Goal: Check status: Check status

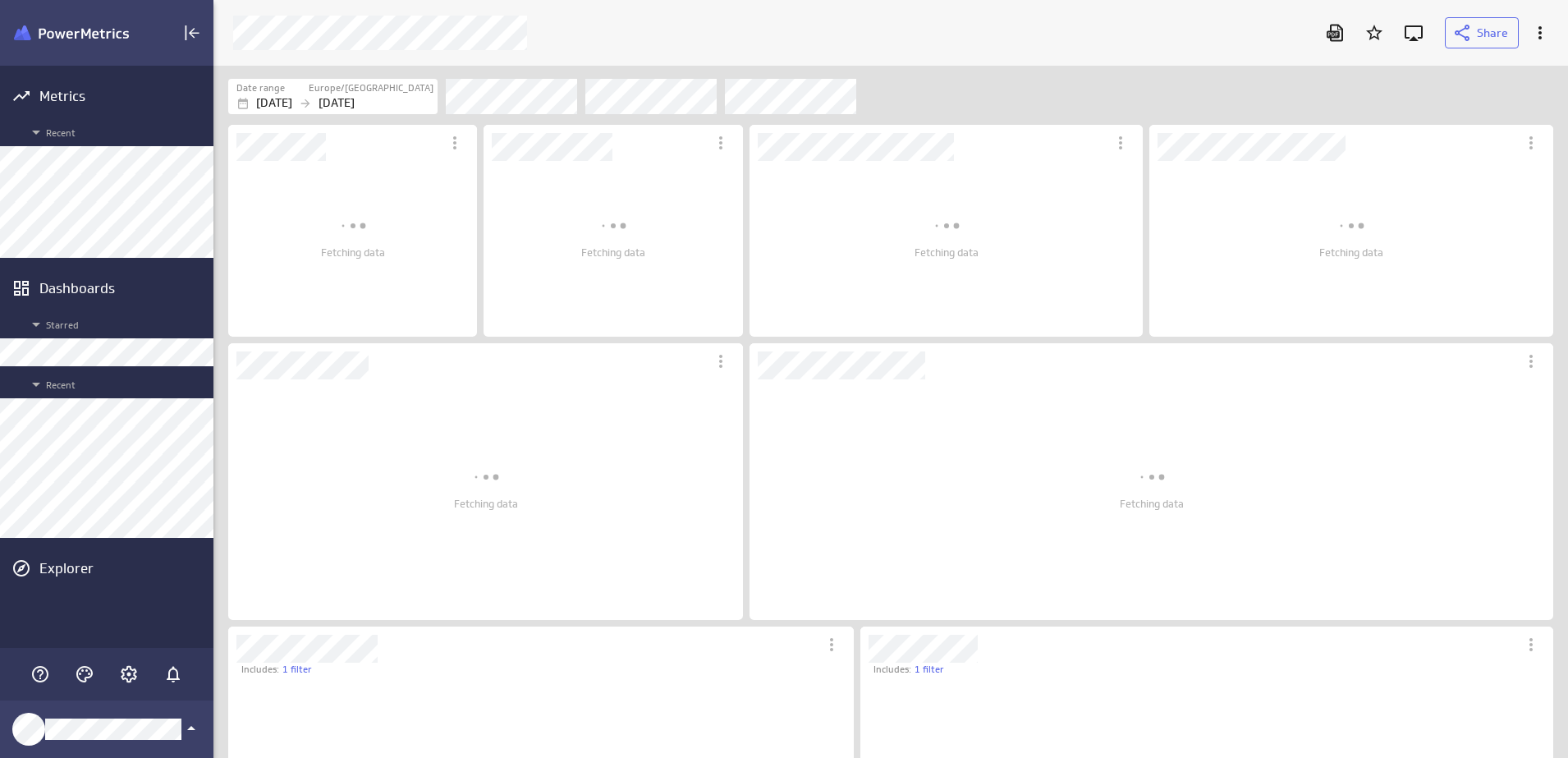
scroll to position [724, 1387]
click at [351, 98] on p "[DATE]" at bounding box center [337, 103] width 36 height 17
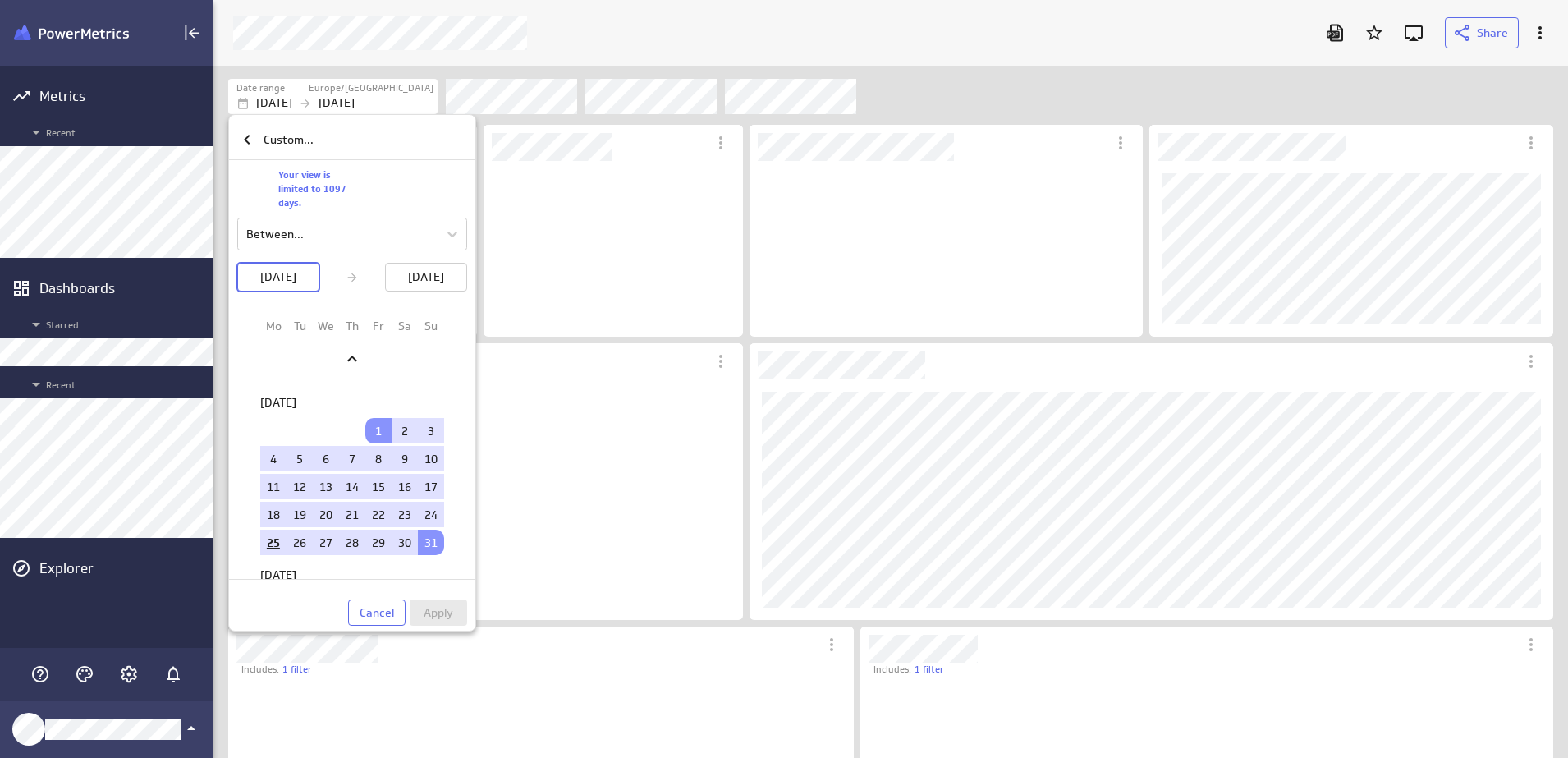
scroll to position [0, 0]
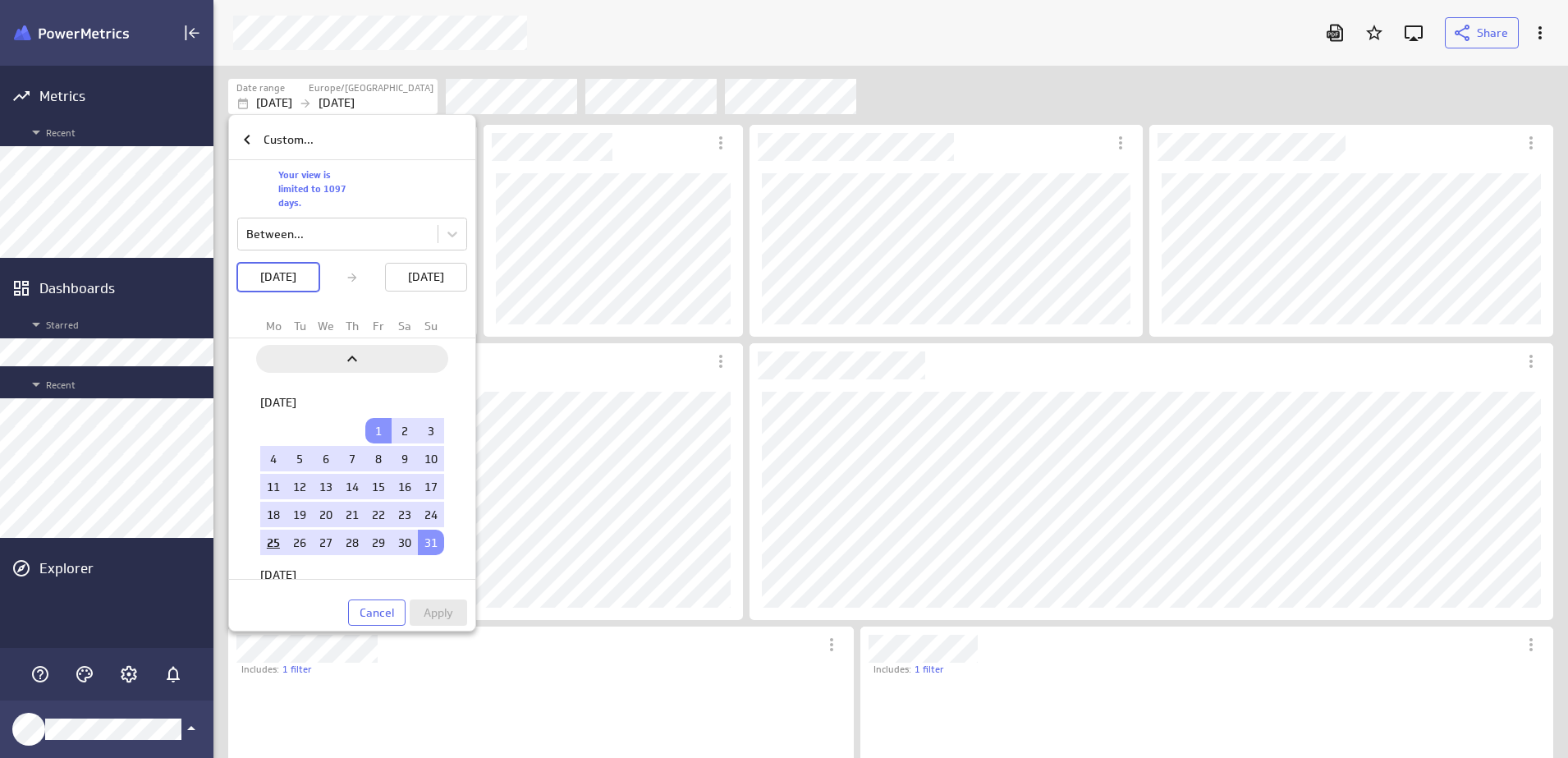
click at [355, 353] on icon "Previous" at bounding box center [352, 358] width 20 height 20
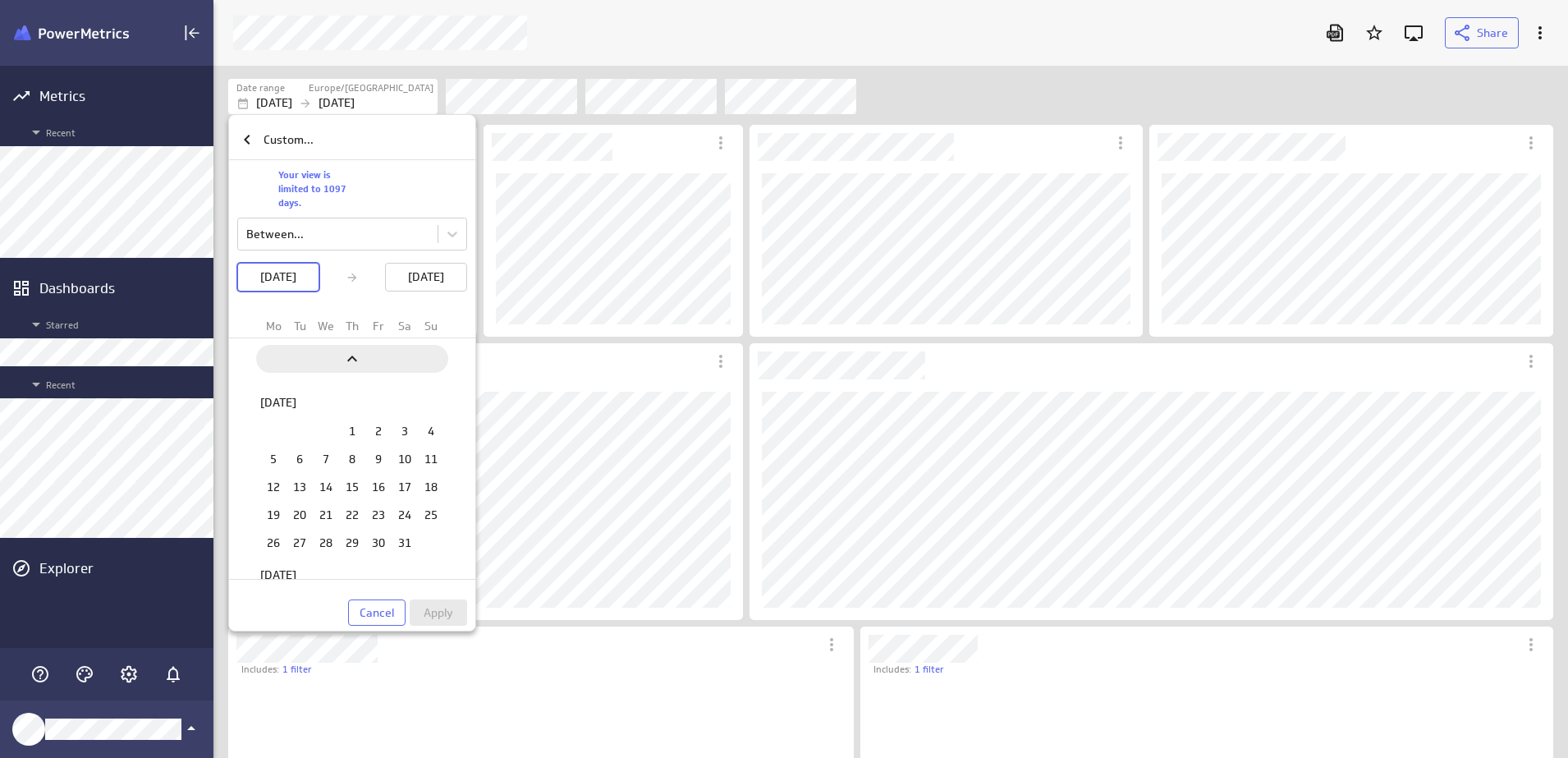
click at [358, 364] on icon "Previous" at bounding box center [352, 358] width 20 height 20
click at [353, 363] on icon "Previous" at bounding box center [352, 358] width 20 height 20
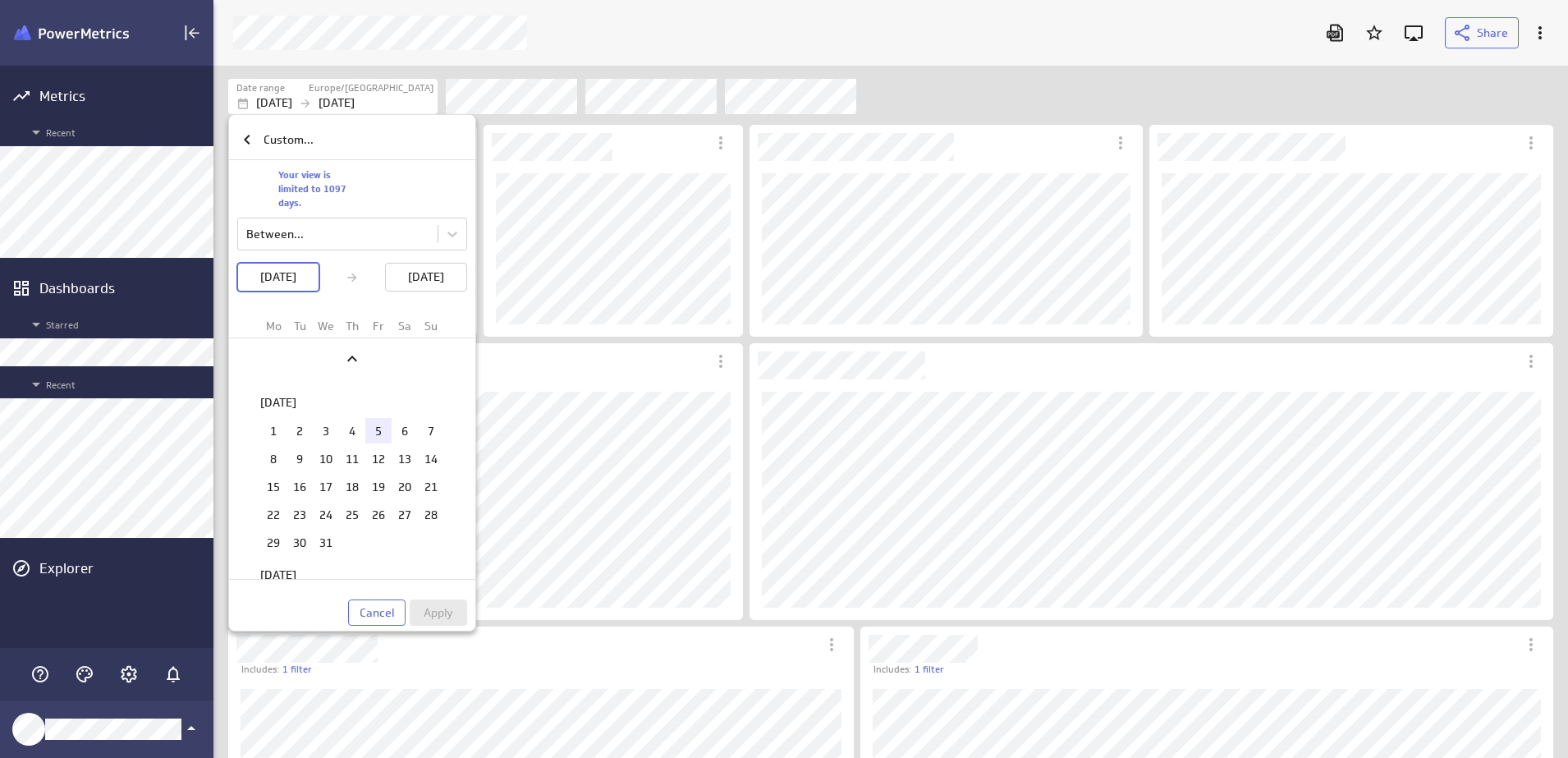
drag, startPoint x: 269, startPoint y: 434, endPoint x: 366, endPoint y: 459, distance: 100.2
click at [269, 432] on td "1" at bounding box center [274, 430] width 26 height 25
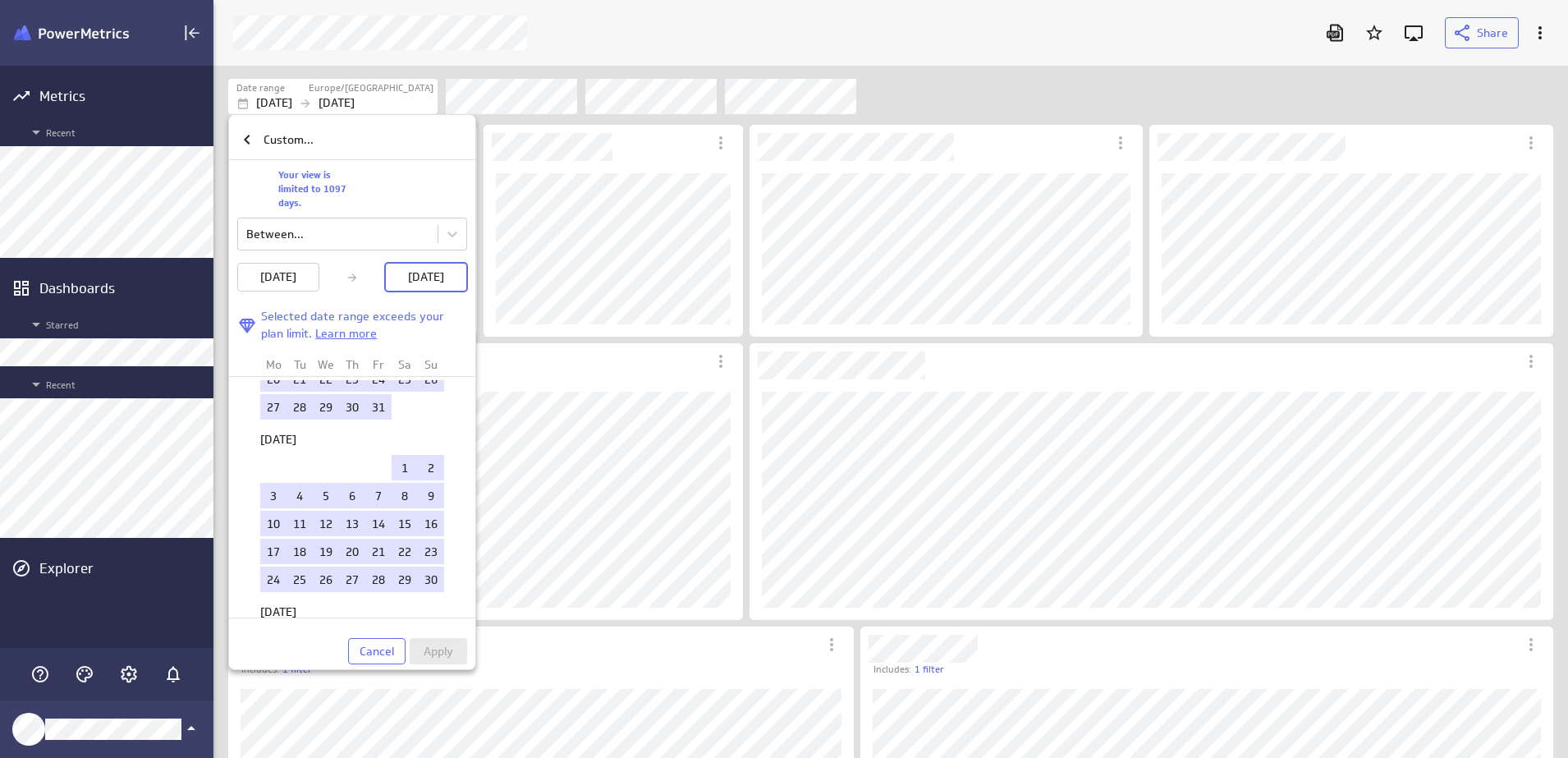
click at [384, 646] on span "Cancel" at bounding box center [376, 651] width 35 height 15
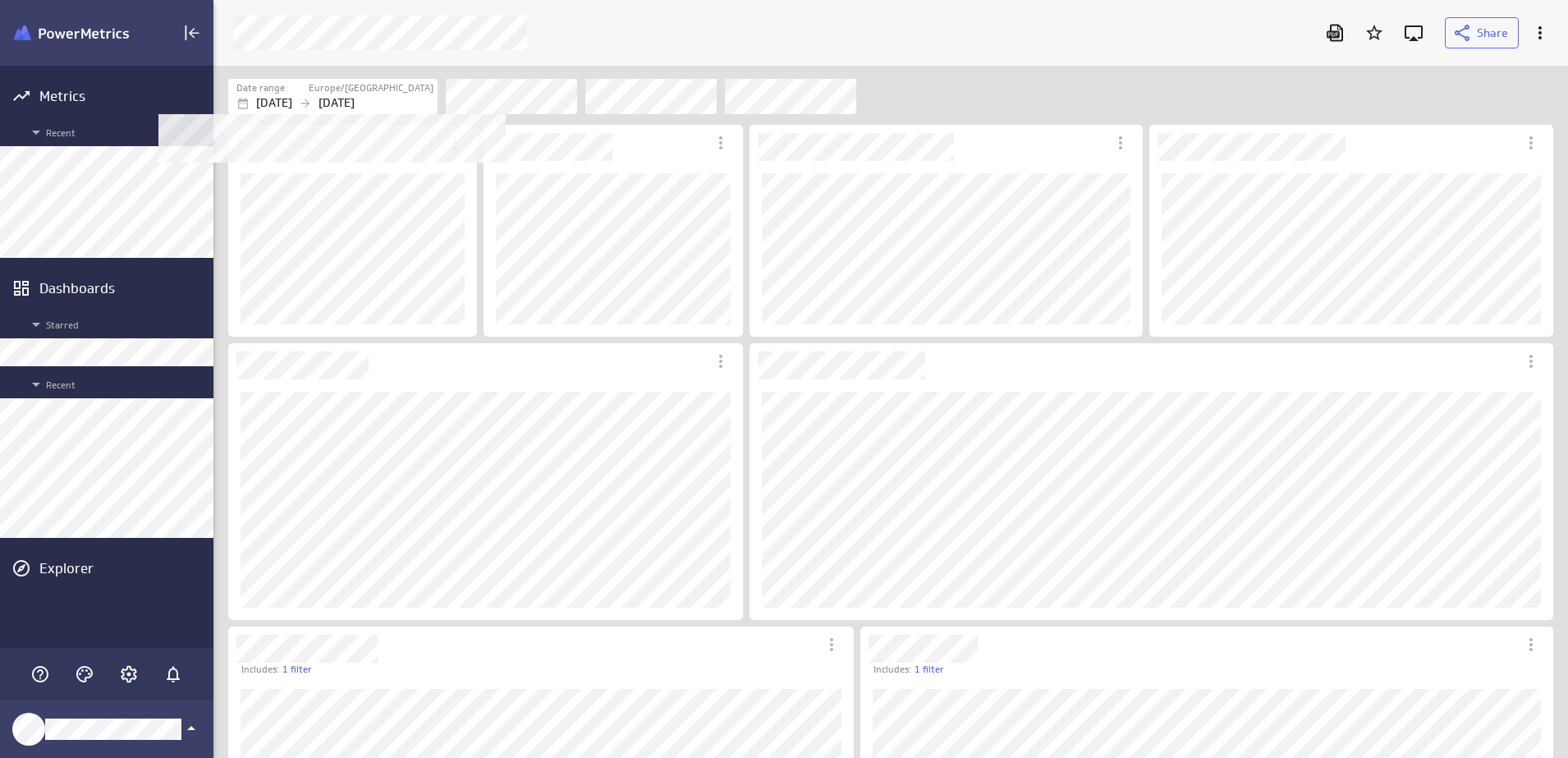
click at [354, 105] on p "[DATE]" at bounding box center [337, 103] width 36 height 17
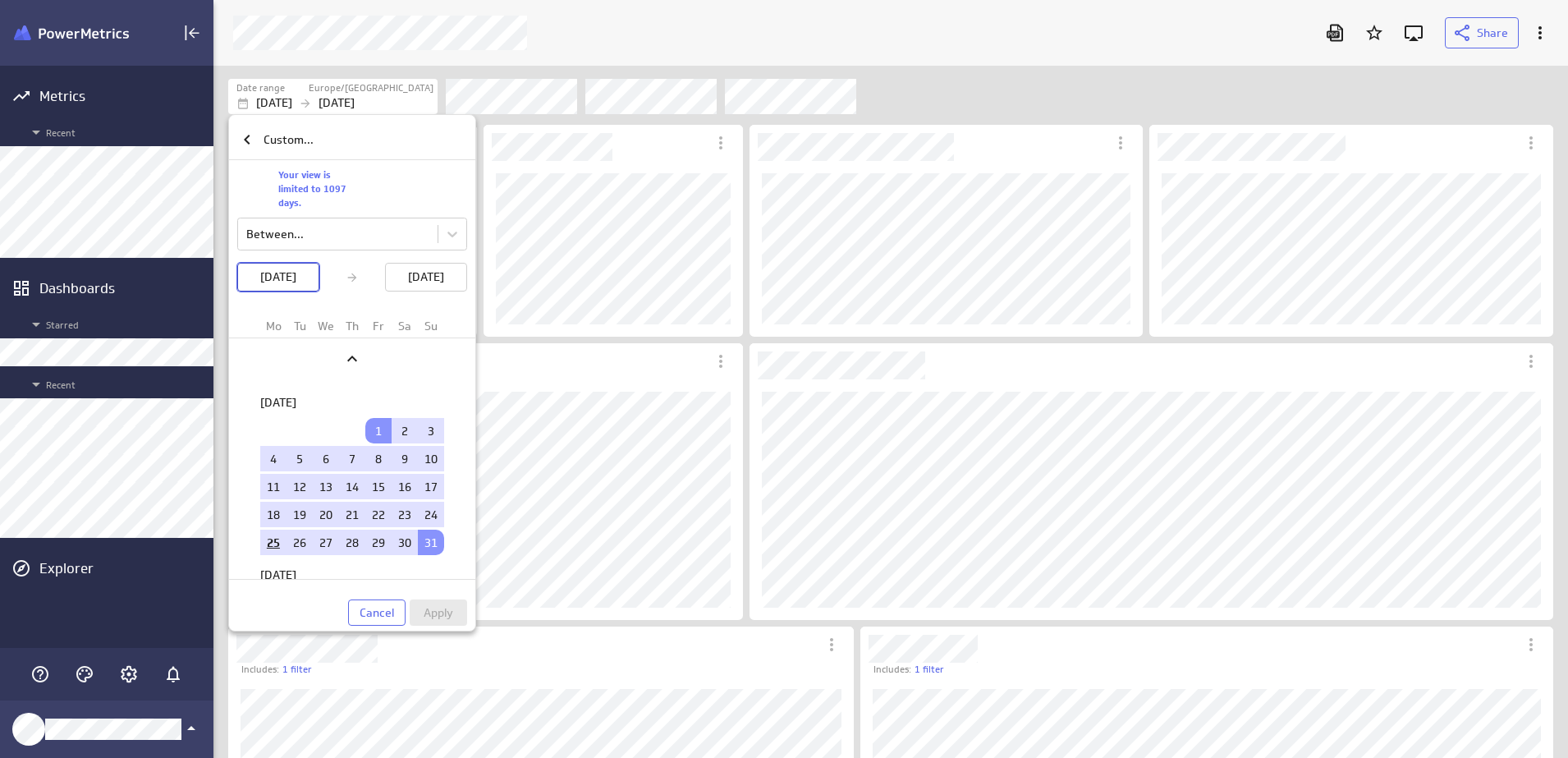
click at [296, 275] on p "[DATE]" at bounding box center [278, 276] width 36 height 17
click at [354, 355] on icon "Previous" at bounding box center [352, 358] width 20 height 20
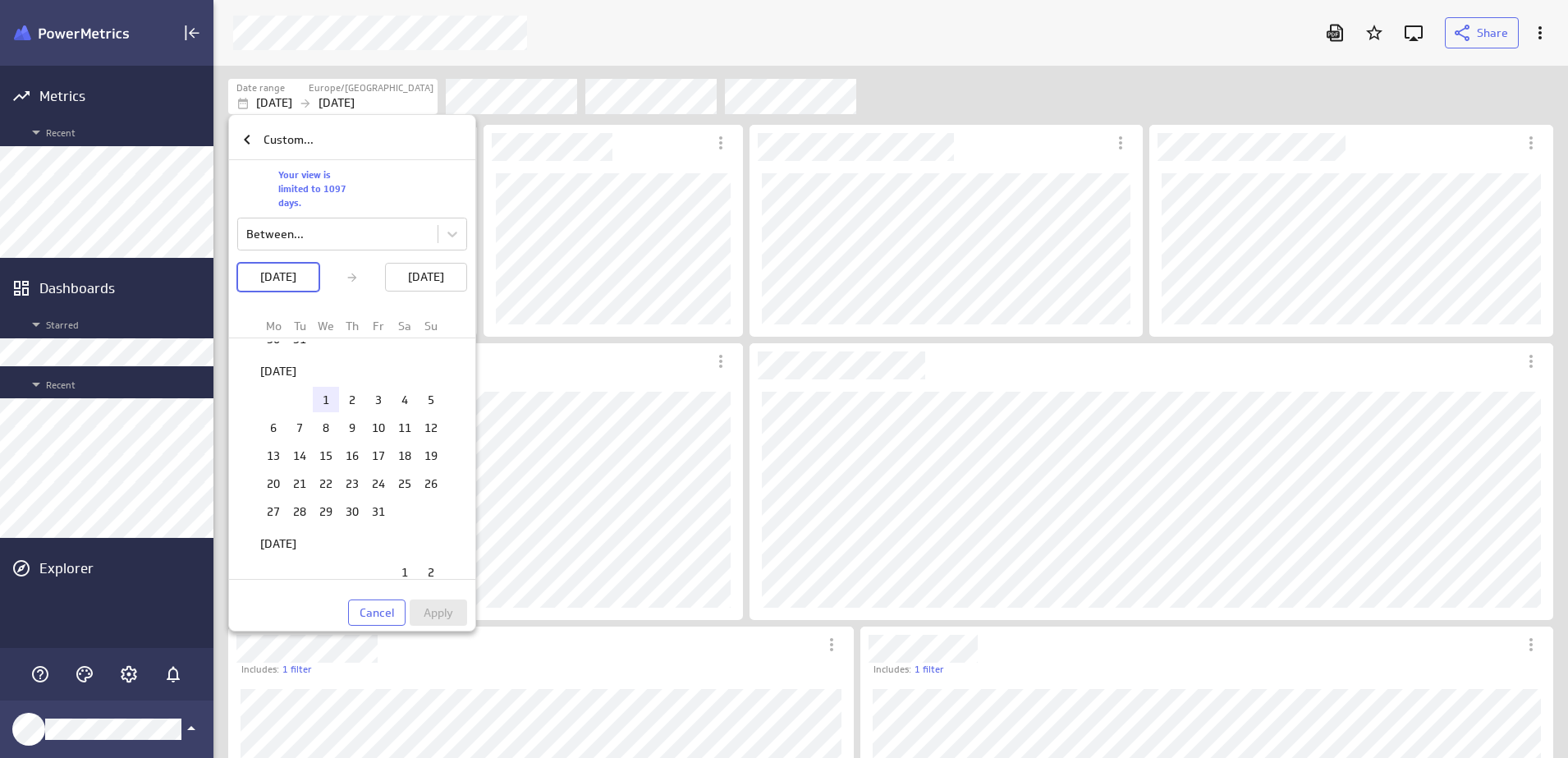
click at [325, 395] on td "1" at bounding box center [326, 399] width 26 height 25
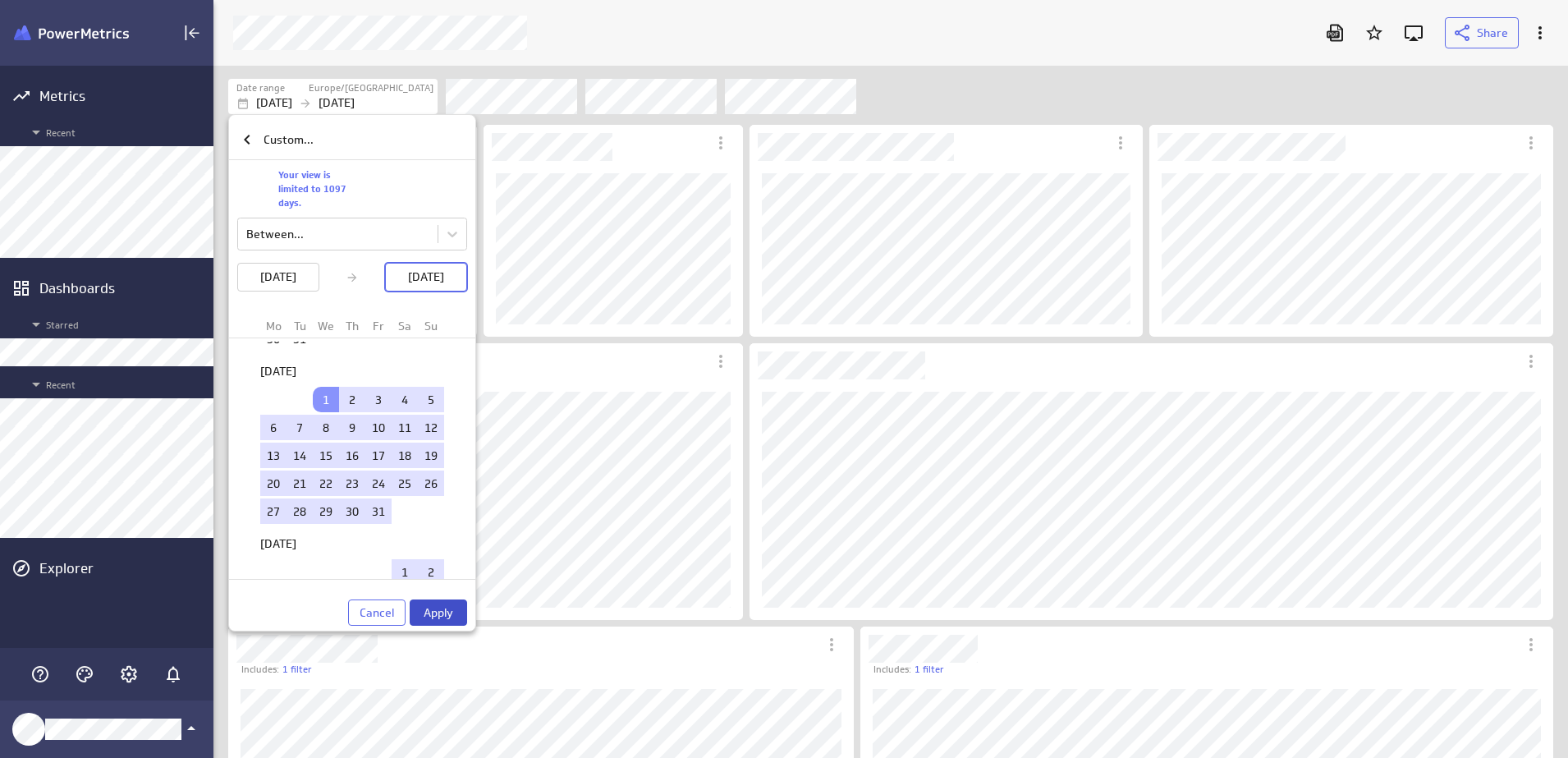
click at [448, 607] on span "Apply" at bounding box center [437, 612] width 29 height 15
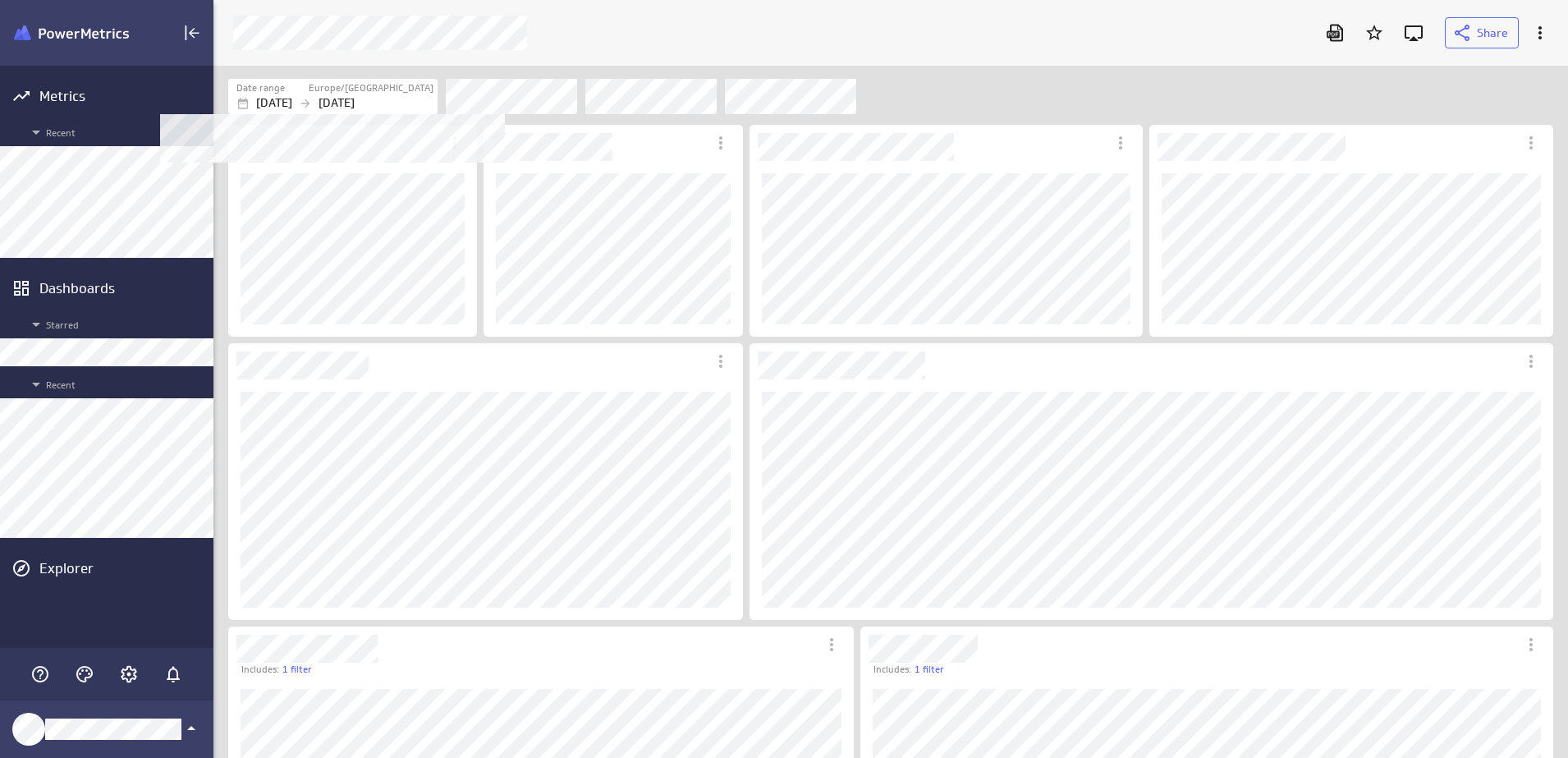
click at [348, 94] on p "[DATE]" at bounding box center [337, 103] width 36 height 17
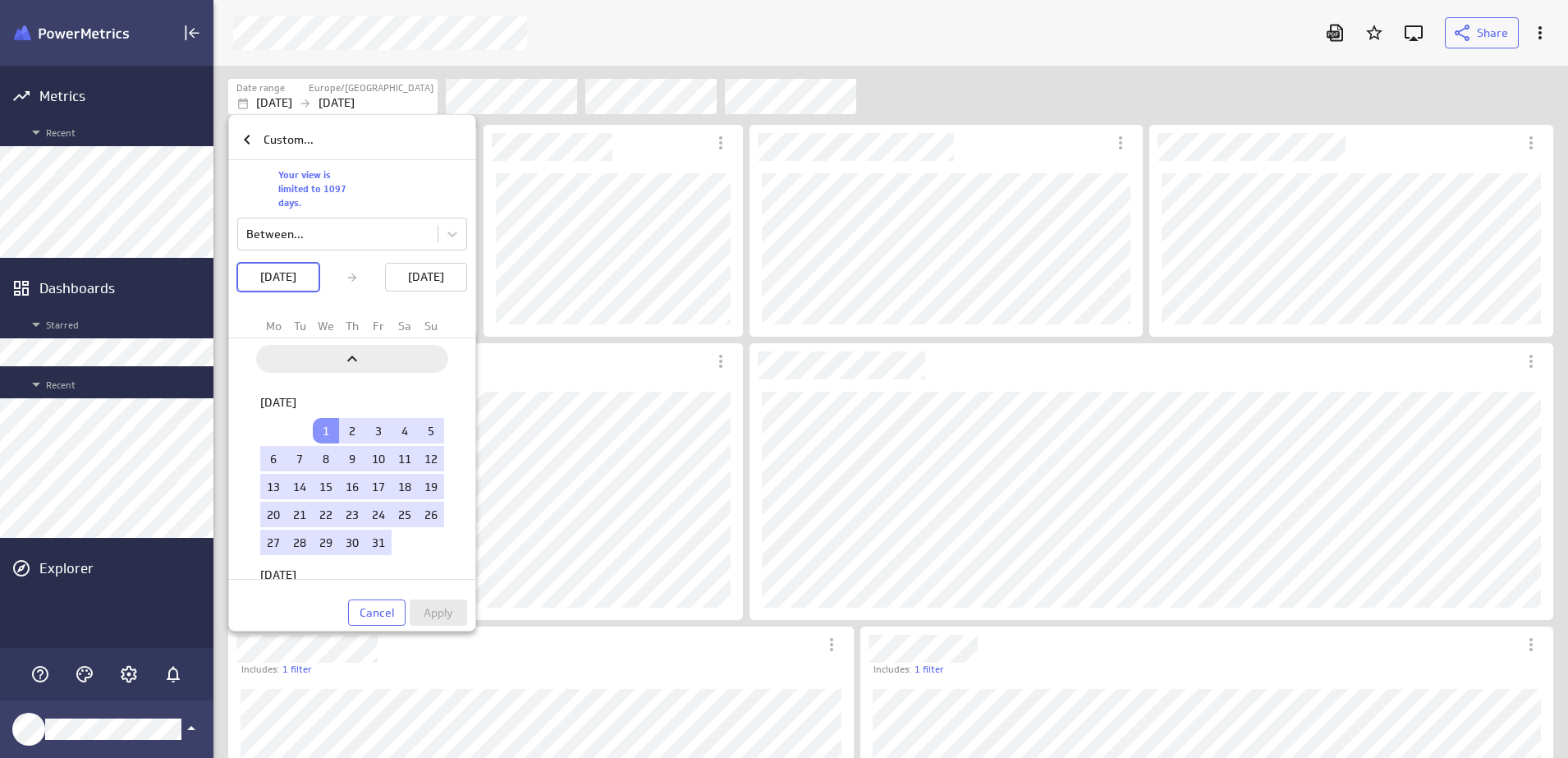
click at [361, 355] on icon "Previous" at bounding box center [352, 358] width 20 height 20
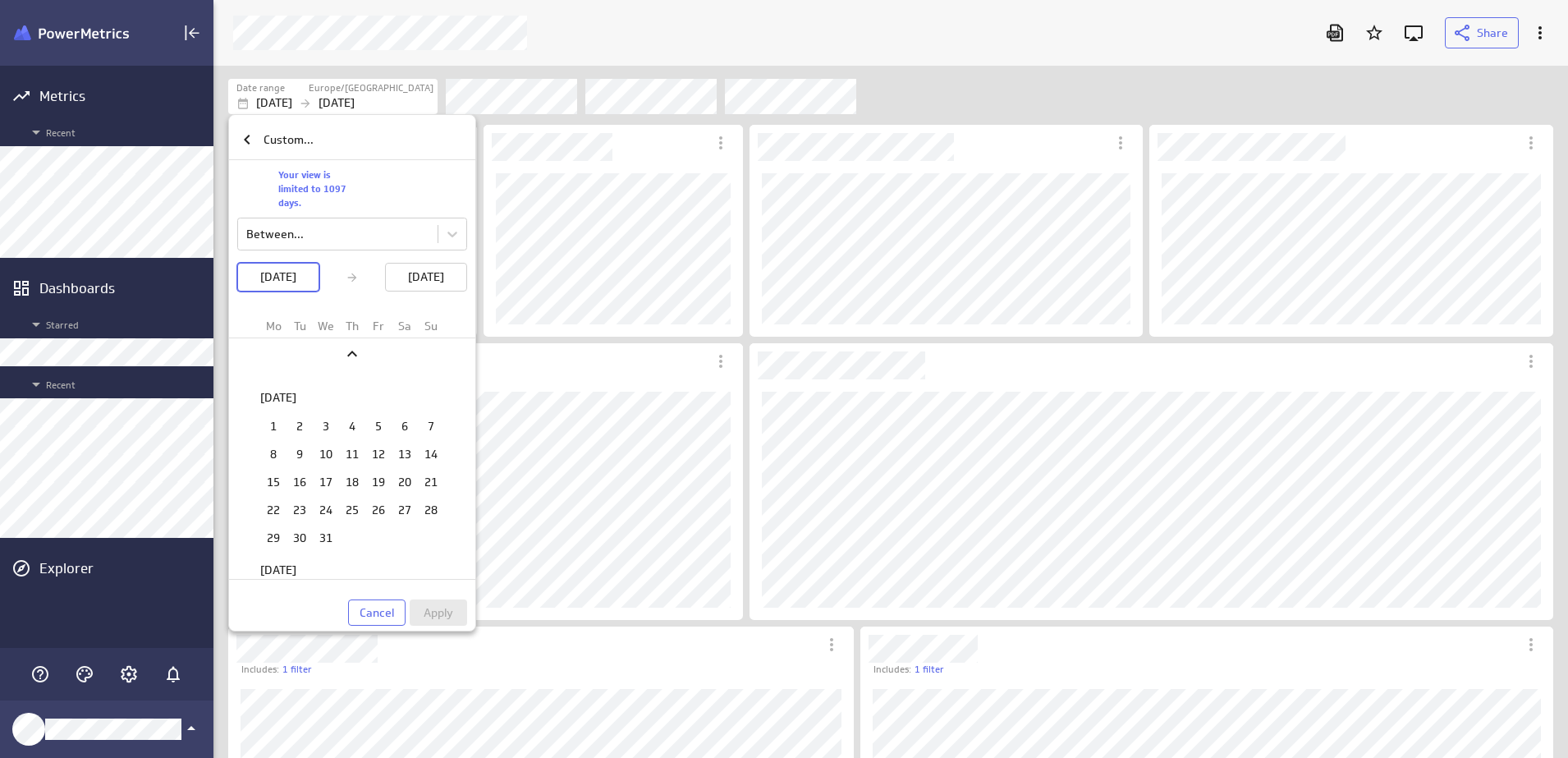
scroll to position [0, 0]
click at [271, 434] on td "1" at bounding box center [274, 430] width 26 height 25
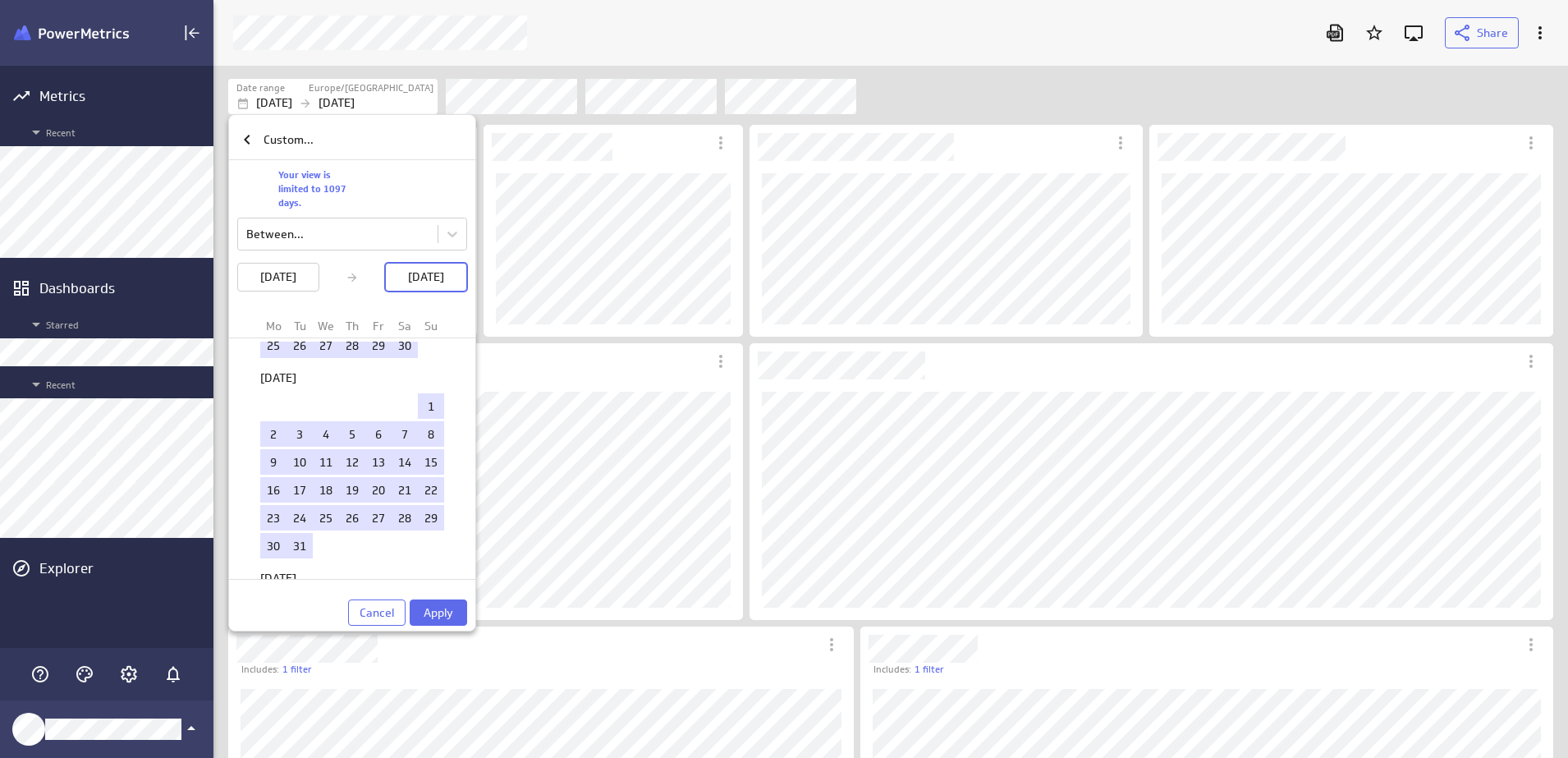
scroll to position [1950, 0]
click at [298, 545] on td "31" at bounding box center [300, 545] width 26 height 25
click at [447, 608] on span "Apply" at bounding box center [437, 612] width 29 height 15
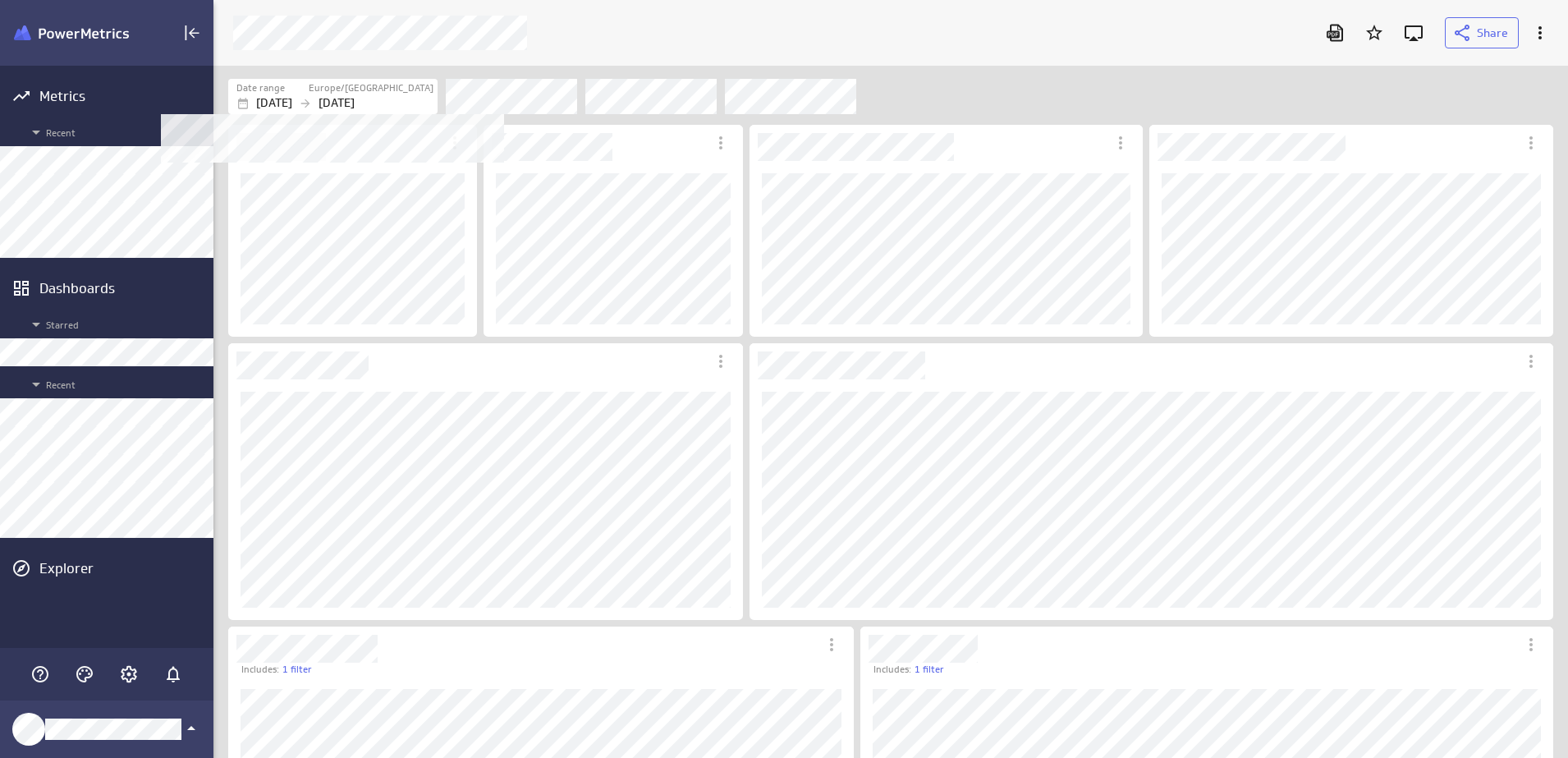
click at [344, 99] on div "[DATE] [DATE]" at bounding box center [335, 103] width 197 height 17
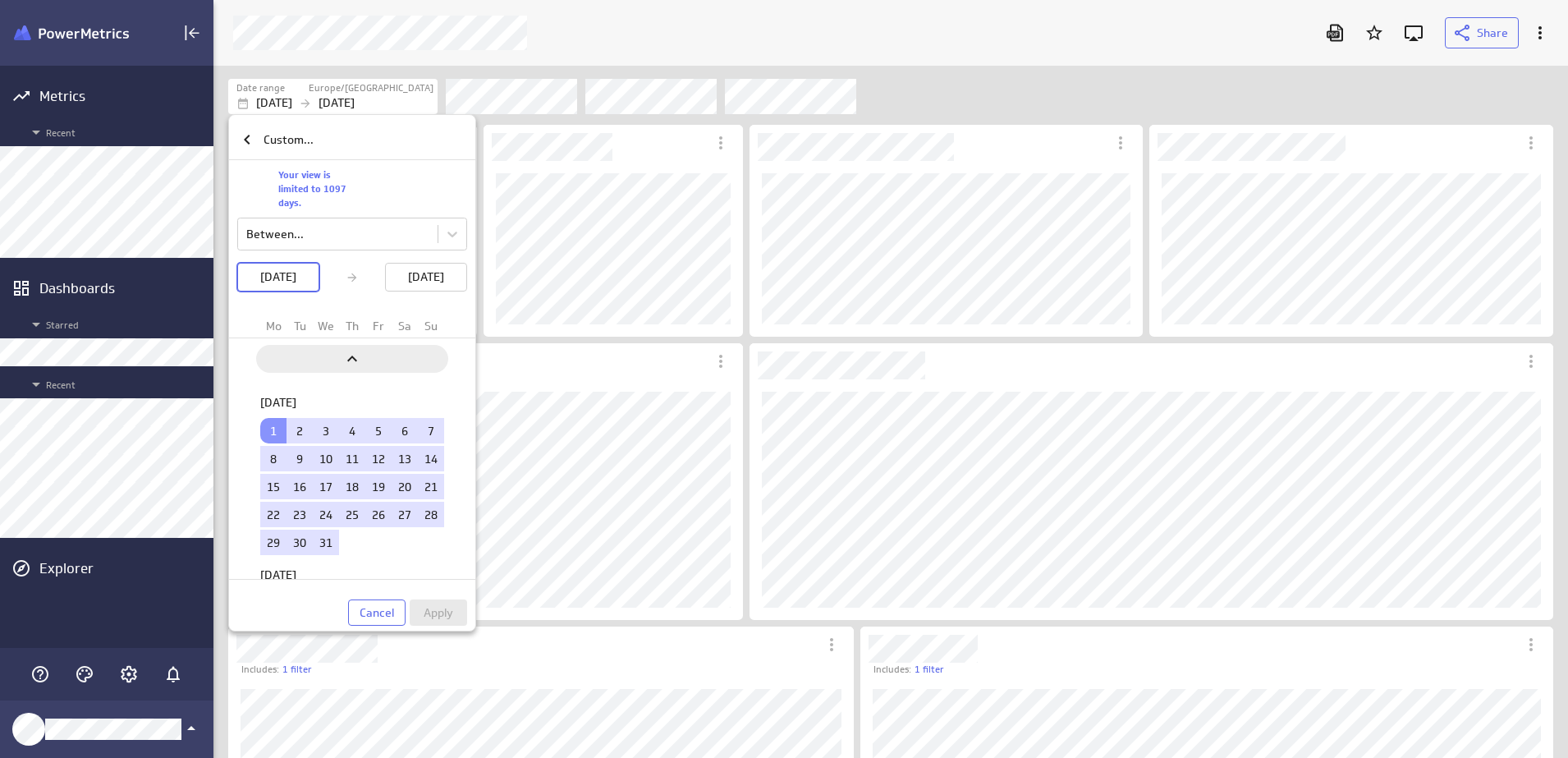
click at [359, 347] on div "Previous" at bounding box center [352, 359] width 192 height 28
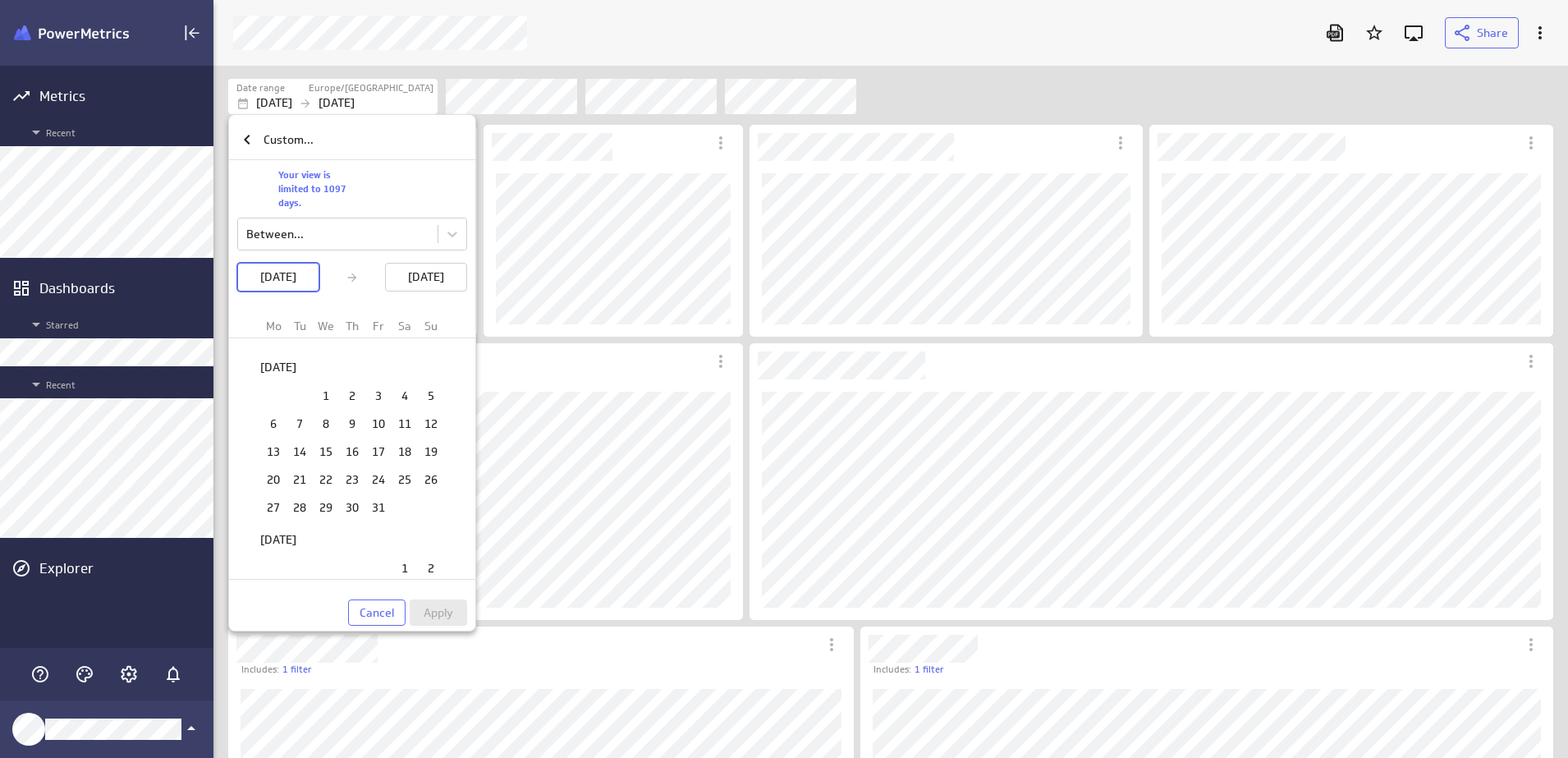
scroll to position [0, 0]
click at [429, 434] on td "1" at bounding box center [431, 430] width 26 height 25
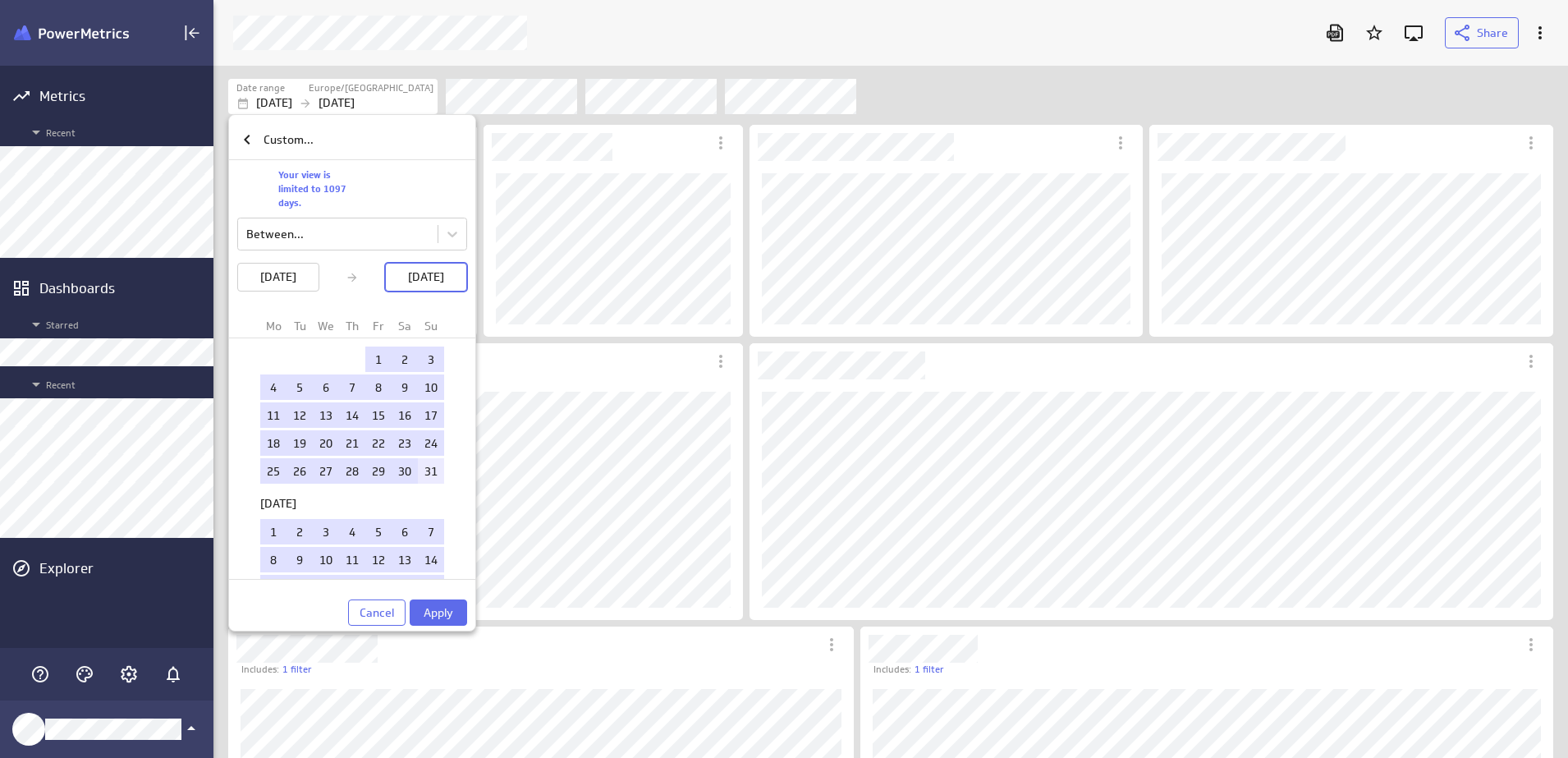
scroll to position [2053, 0]
click at [423, 475] on td "31" at bounding box center [431, 469] width 26 height 25
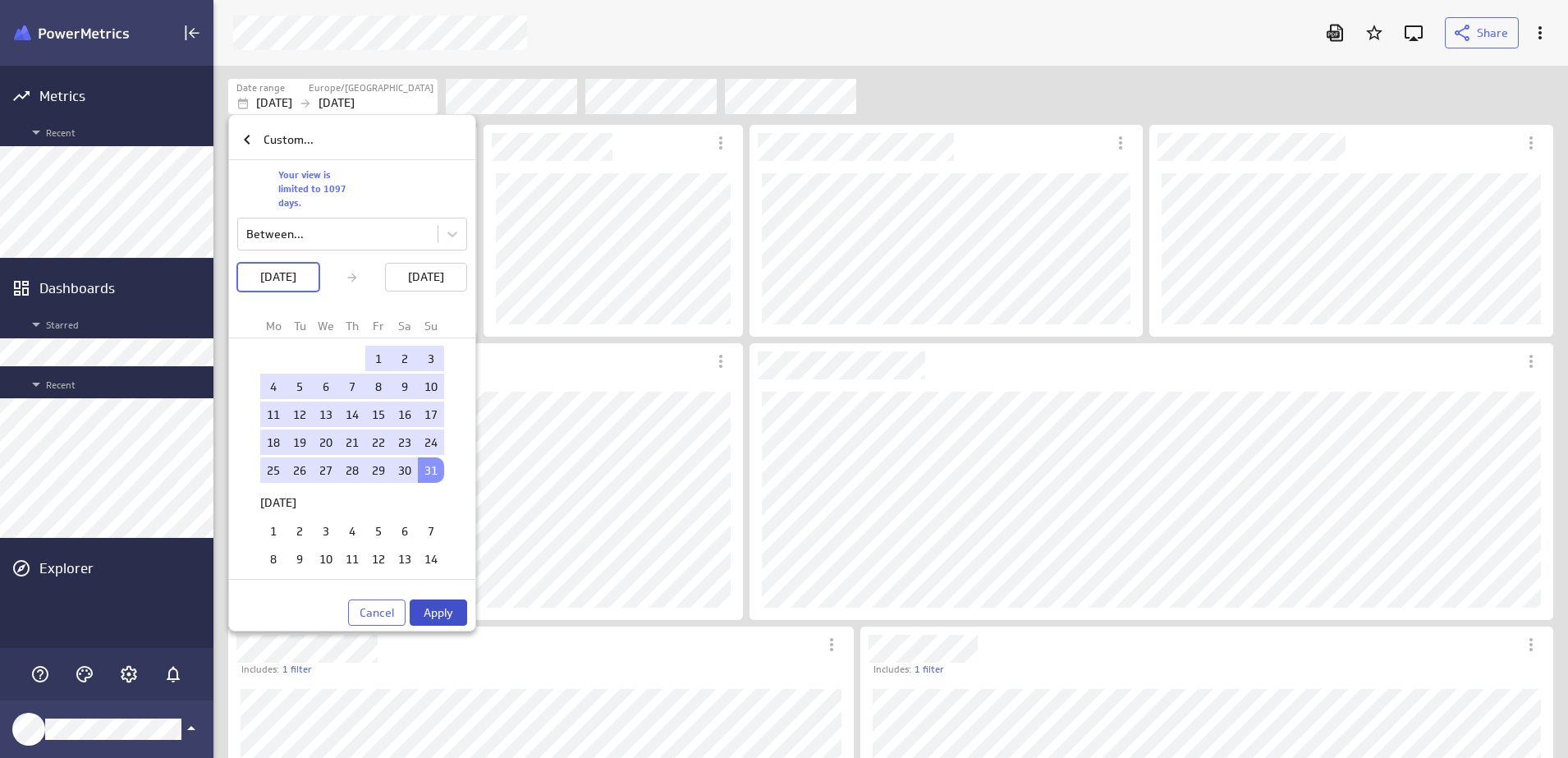
click at [446, 610] on span "Apply" at bounding box center [437, 612] width 29 height 15
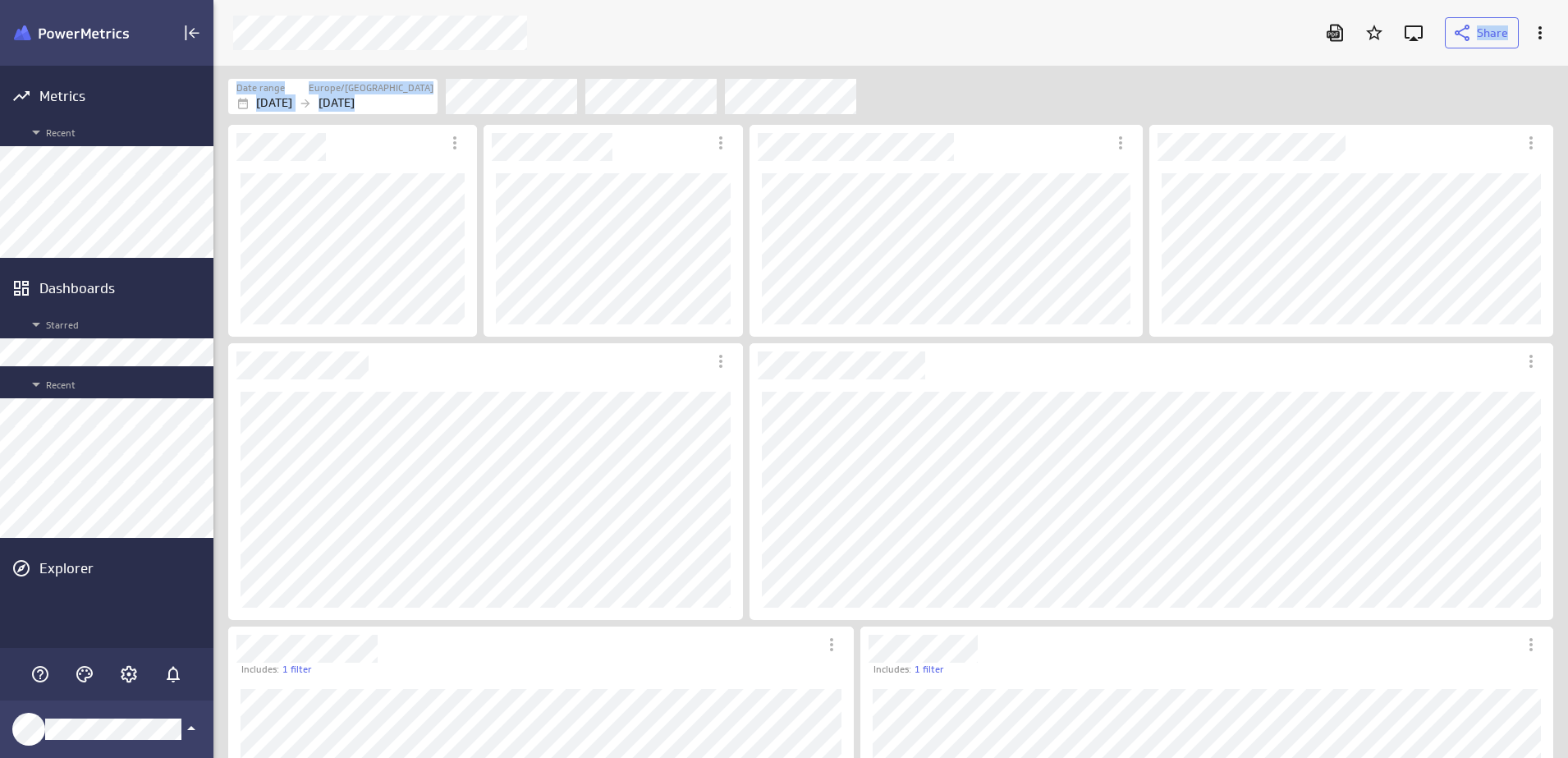
click at [170, 150] on div "Metrics Recent Dashboards Starred Recent Explorer Share Date range [GEOGRAPHIC_…" at bounding box center [784, 379] width 1568 height 758
click at [428, 118] on div "Date range [GEOGRAPHIC_DATA]/[GEOGRAPHIC_DATA] [DATE] [DATE]" at bounding box center [890, 93] width 1355 height 55
click at [352, 103] on p "[DATE]" at bounding box center [337, 103] width 36 height 17
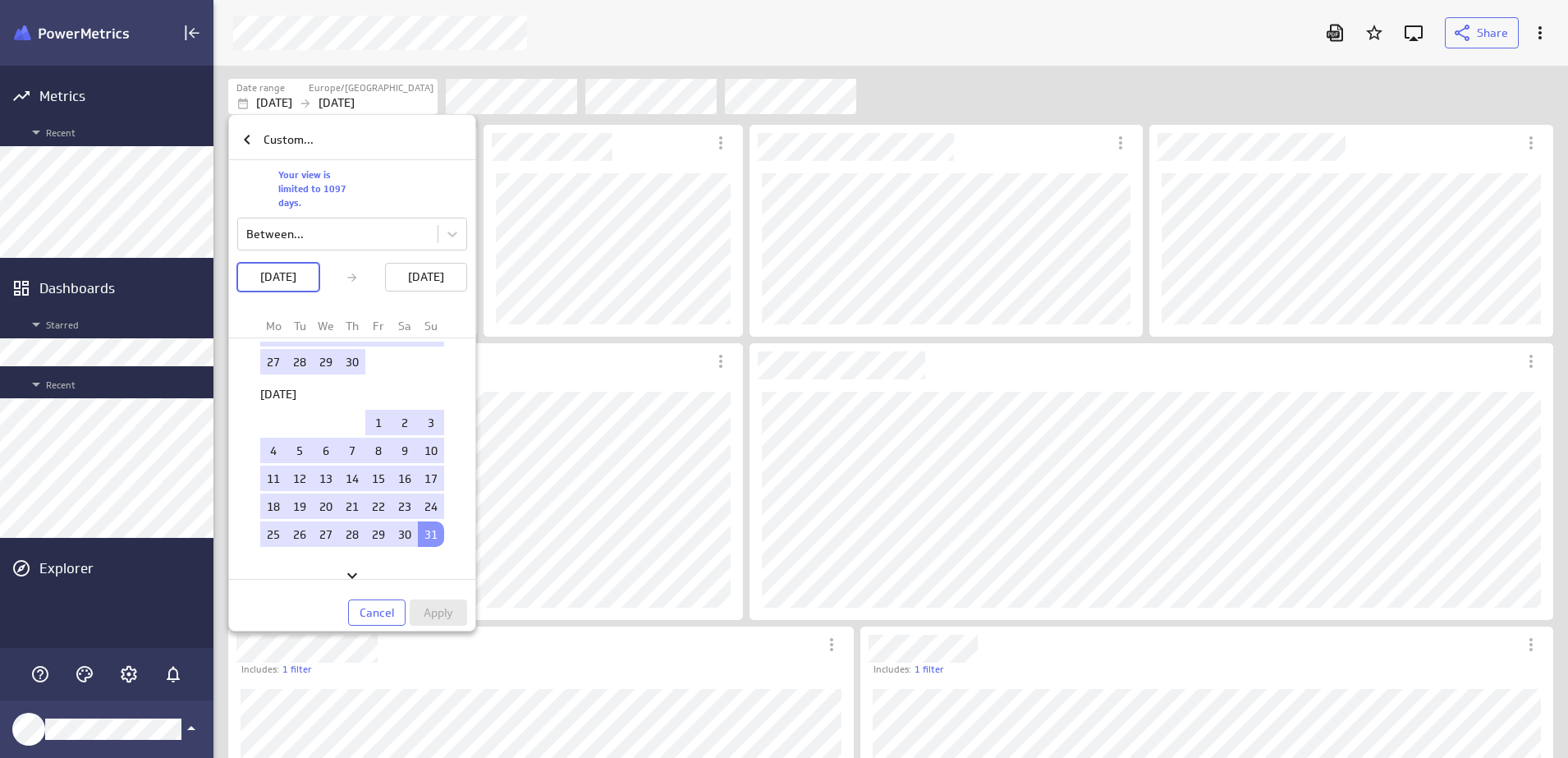
scroll to position [2012, 0]
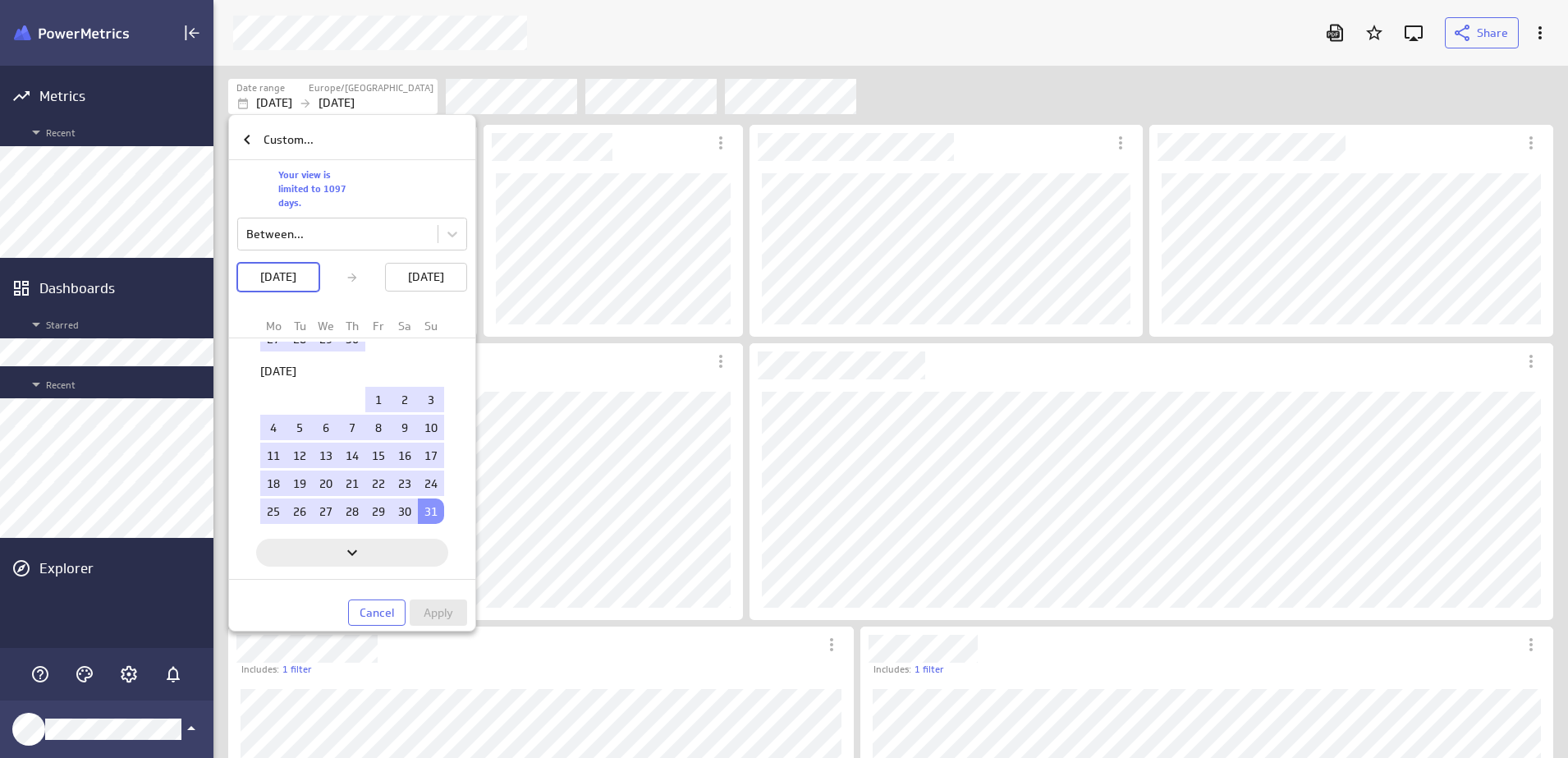
click at [356, 545] on icon "Next" at bounding box center [352, 552] width 20 height 20
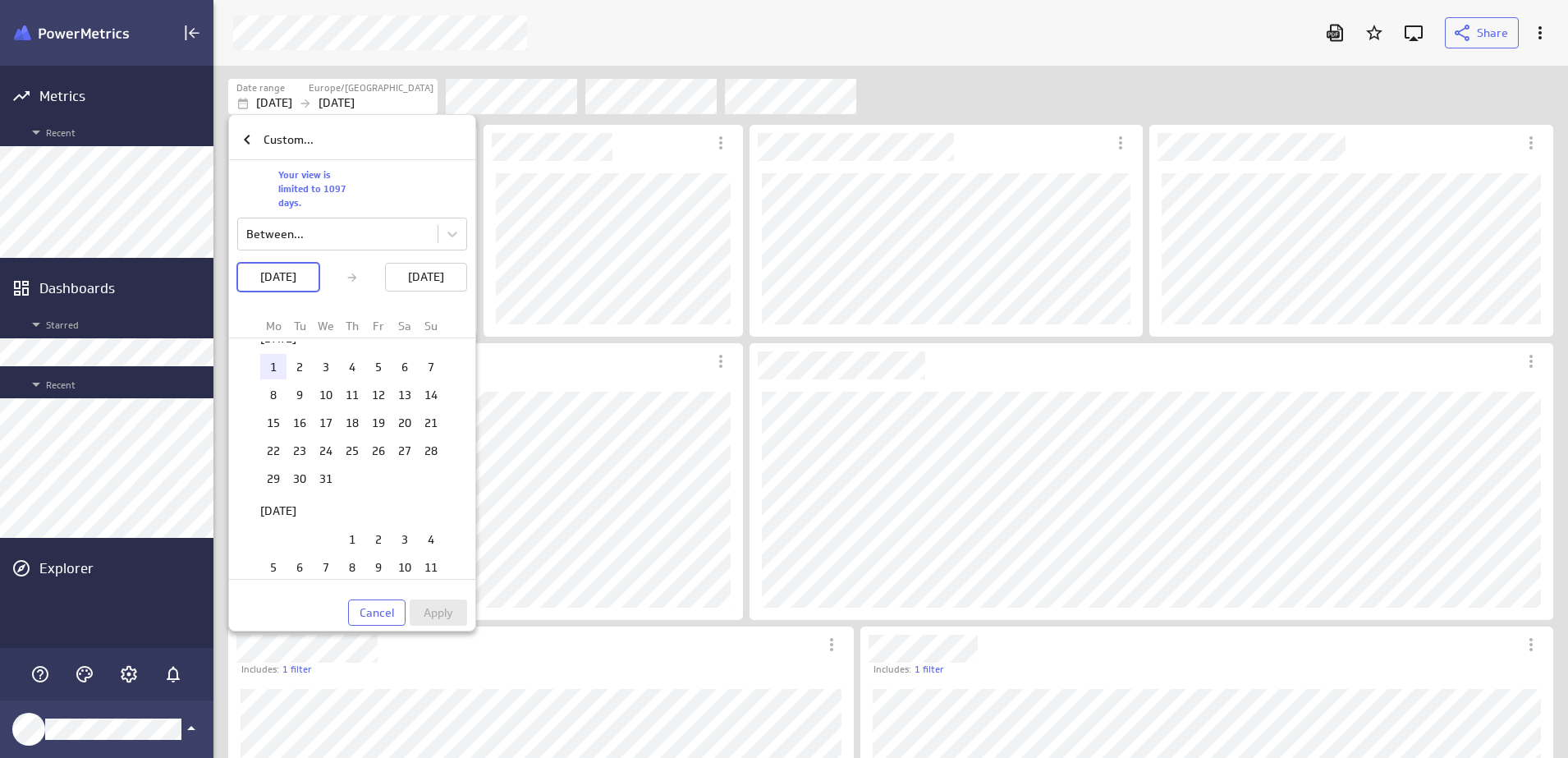
click at [274, 365] on td "1" at bounding box center [274, 366] width 26 height 25
click at [290, 514] on td "31" at bounding box center [300, 511] width 26 height 25
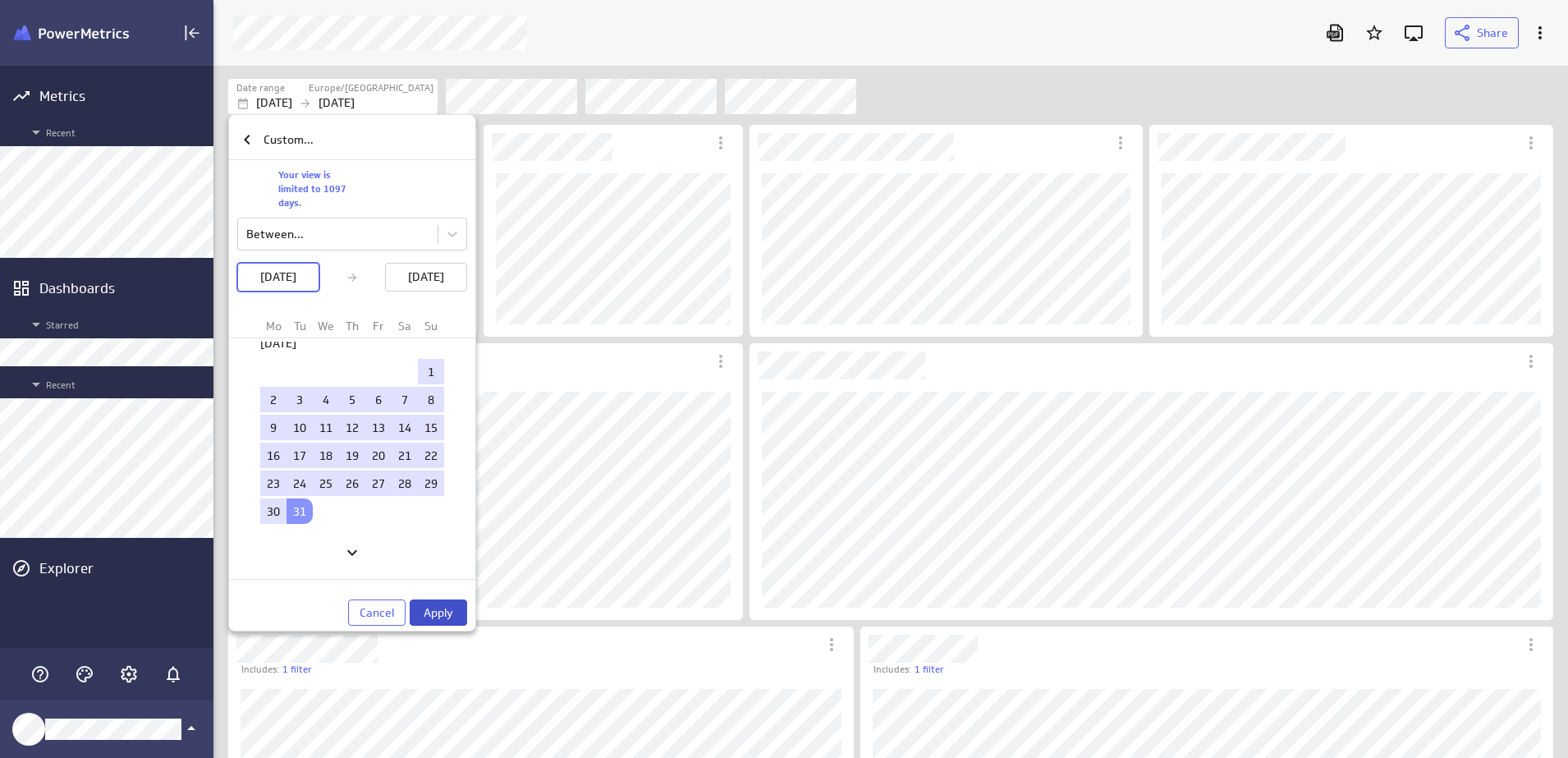
click at [431, 613] on span "Apply" at bounding box center [437, 612] width 29 height 15
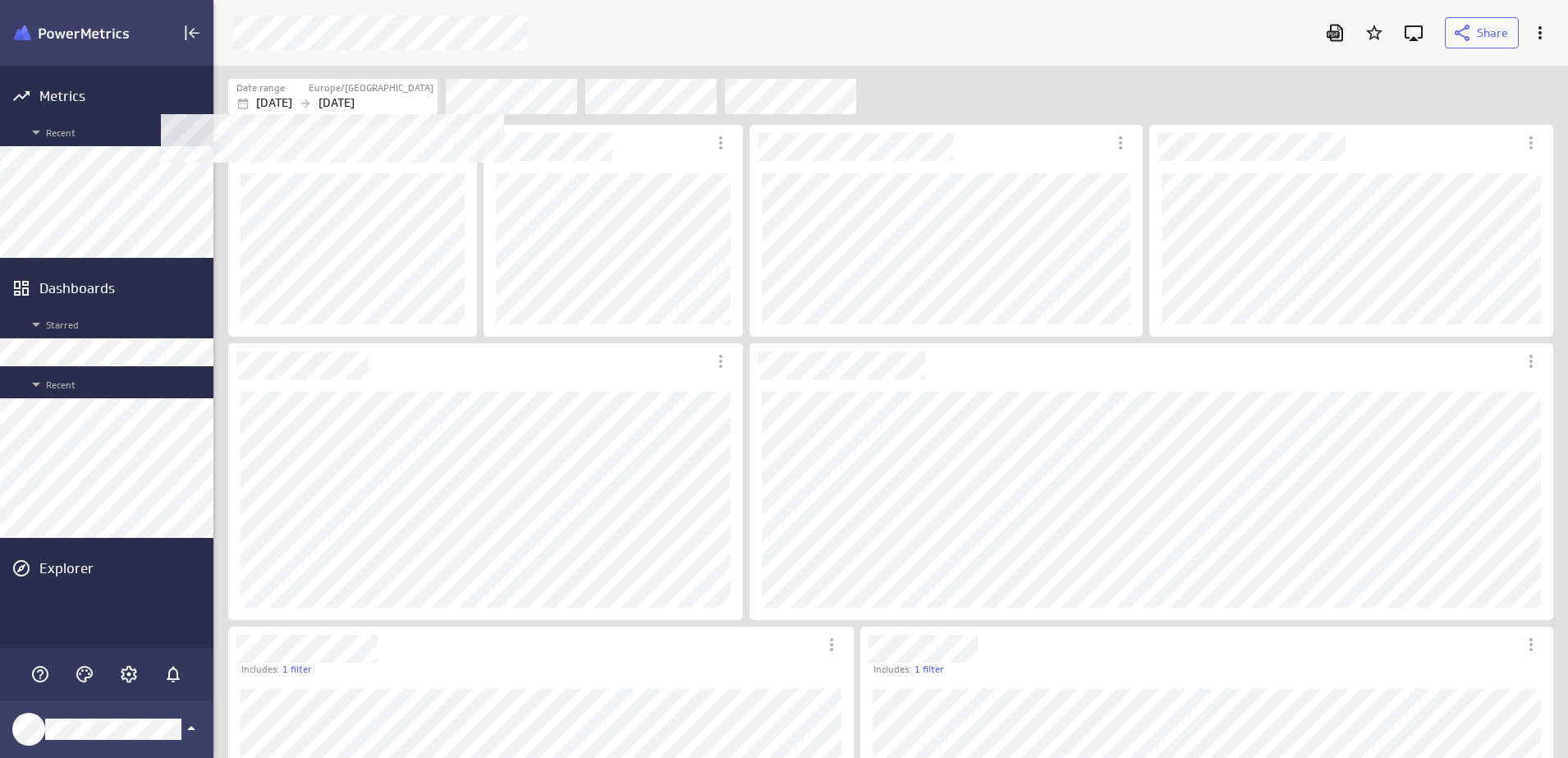
click at [307, 89] on div "Date range" at bounding box center [271, 87] width 71 height 14
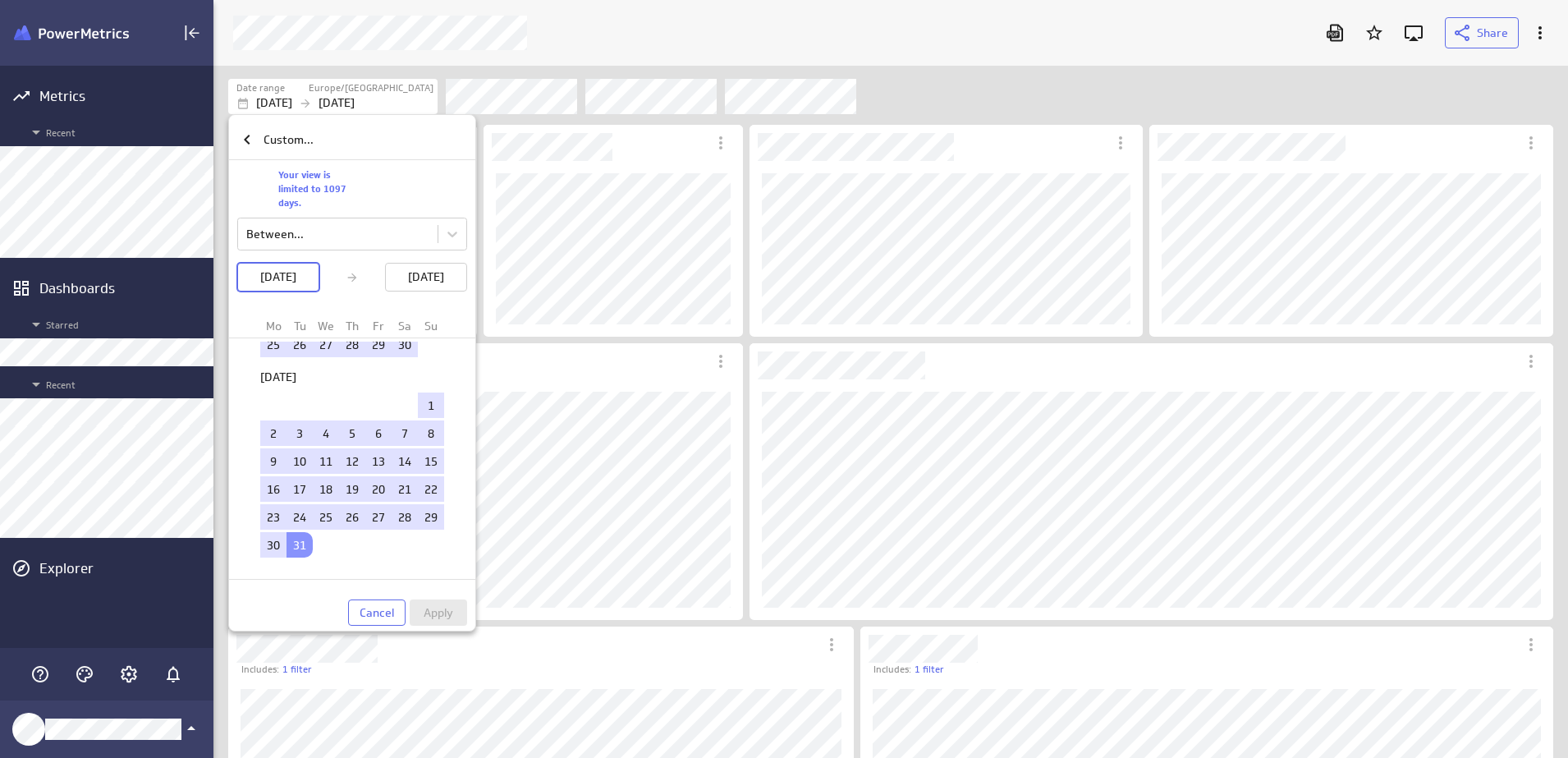
scroll to position [1983, 0]
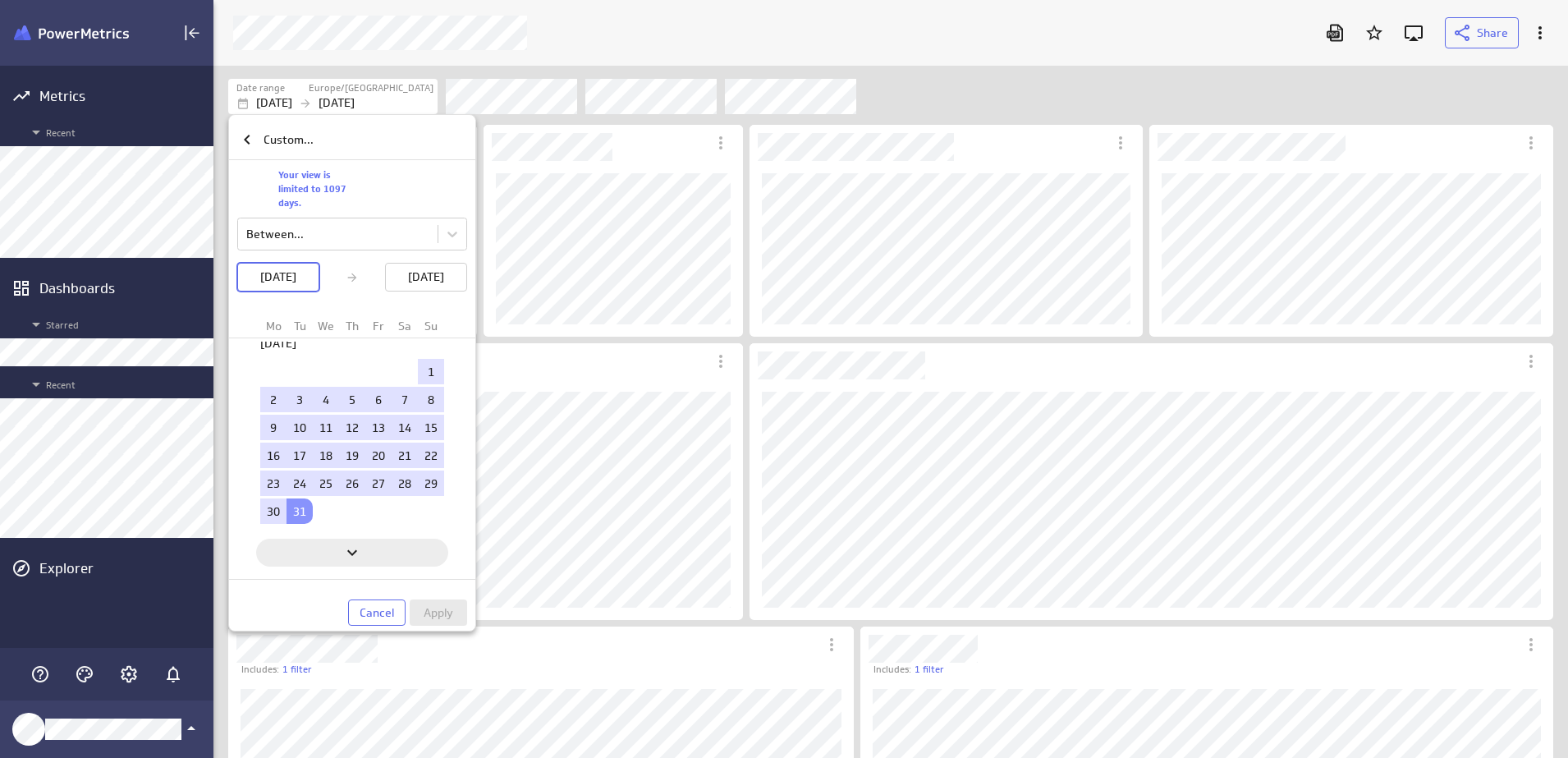
click at [348, 560] on icon "Next" at bounding box center [352, 552] width 20 height 20
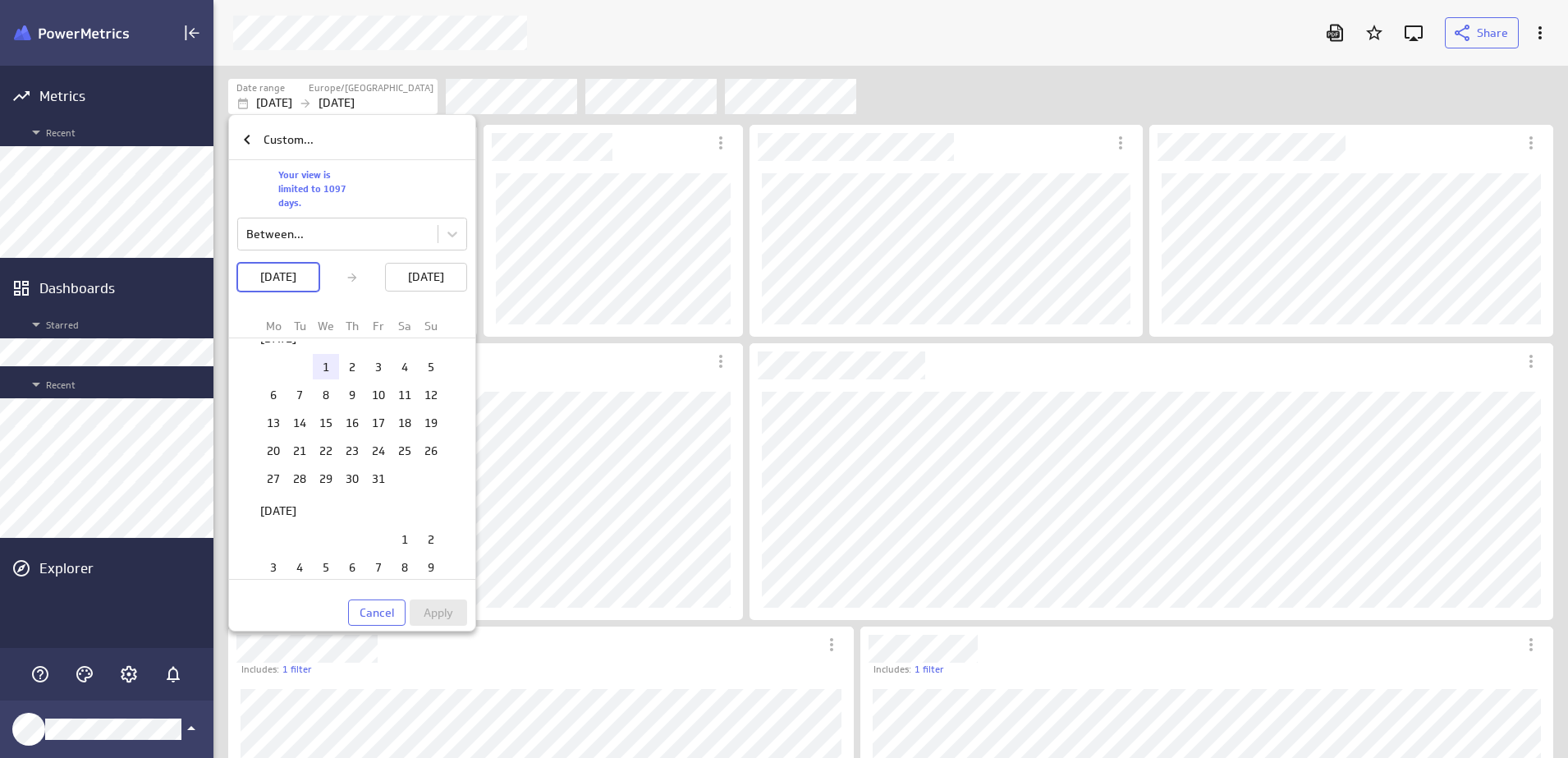
click at [324, 366] on td "1" at bounding box center [326, 366] width 26 height 25
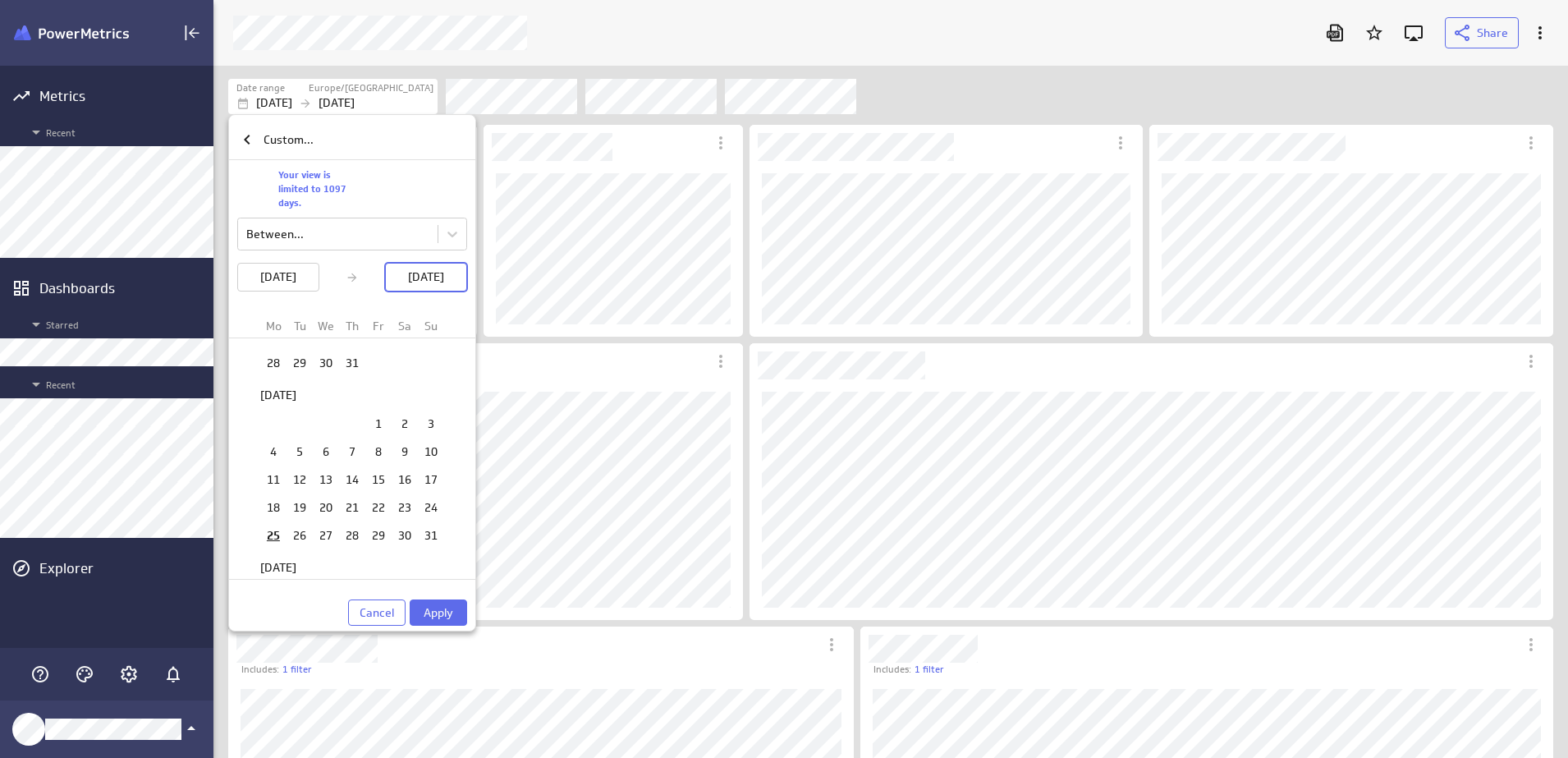
scroll to position [3420, 0]
click at [429, 513] on td "31" at bounding box center [431, 509] width 26 height 25
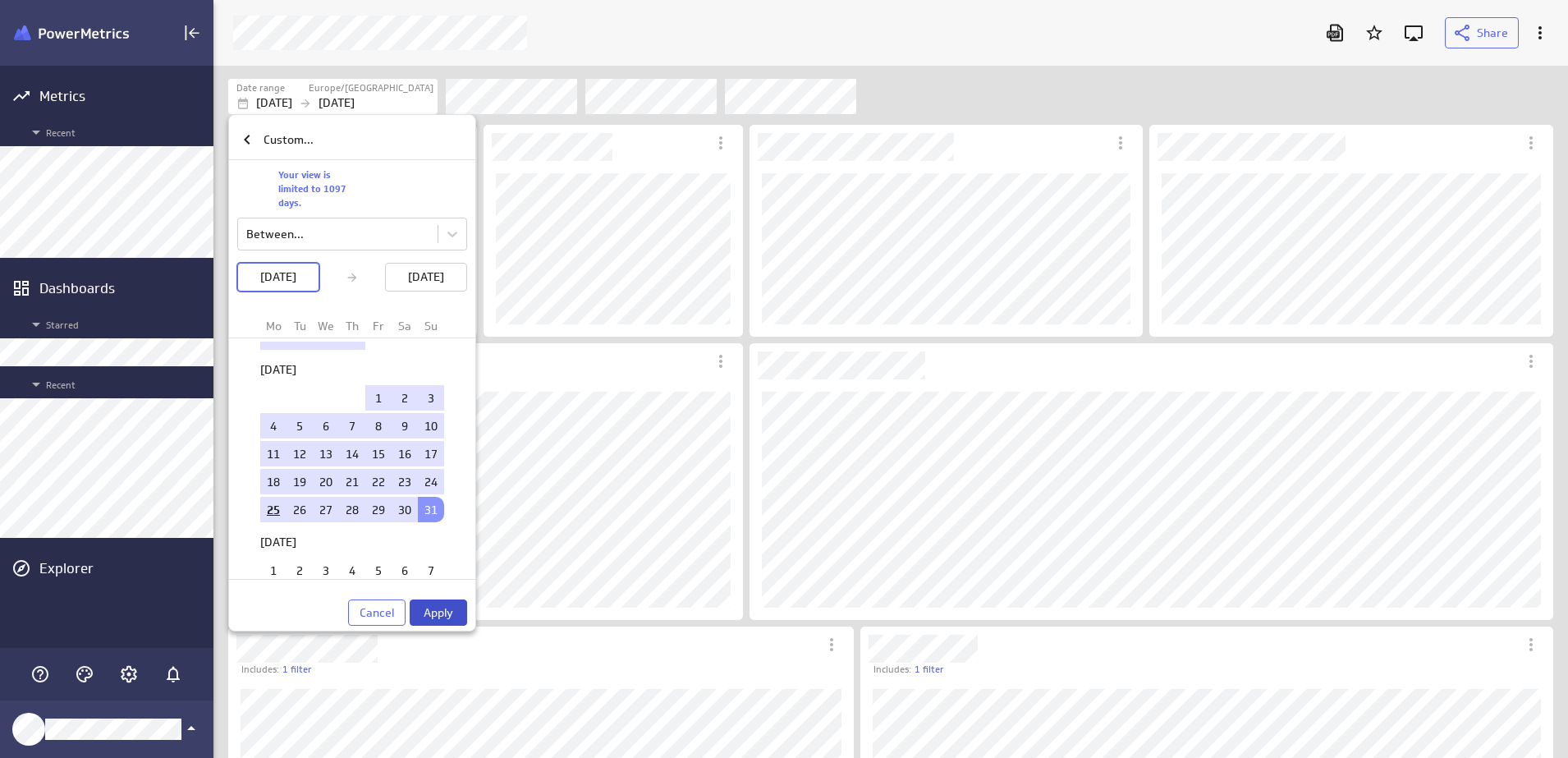
click at [449, 601] on button "Apply" at bounding box center [438, 612] width 57 height 26
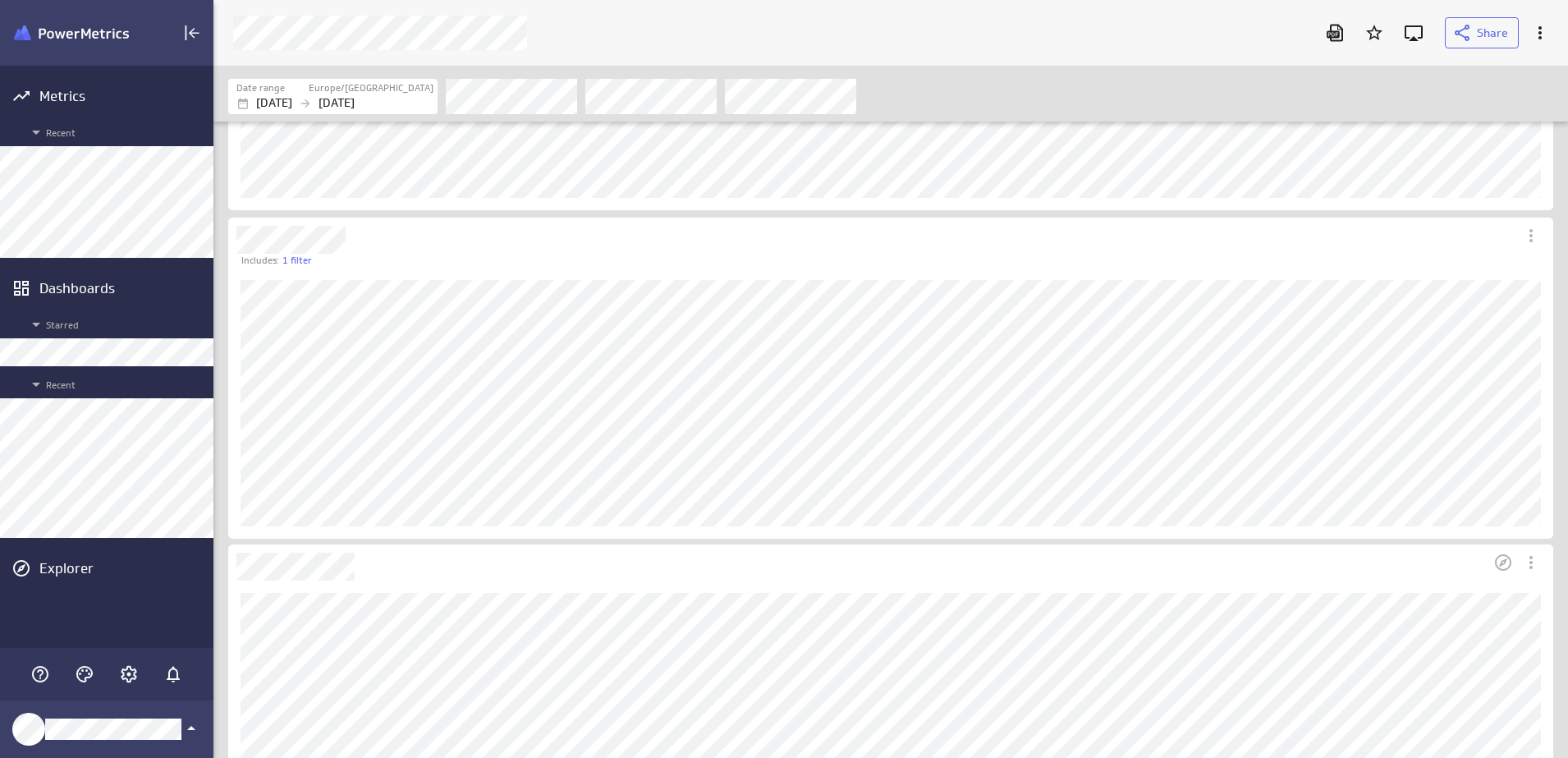
scroll to position [1334, 0]
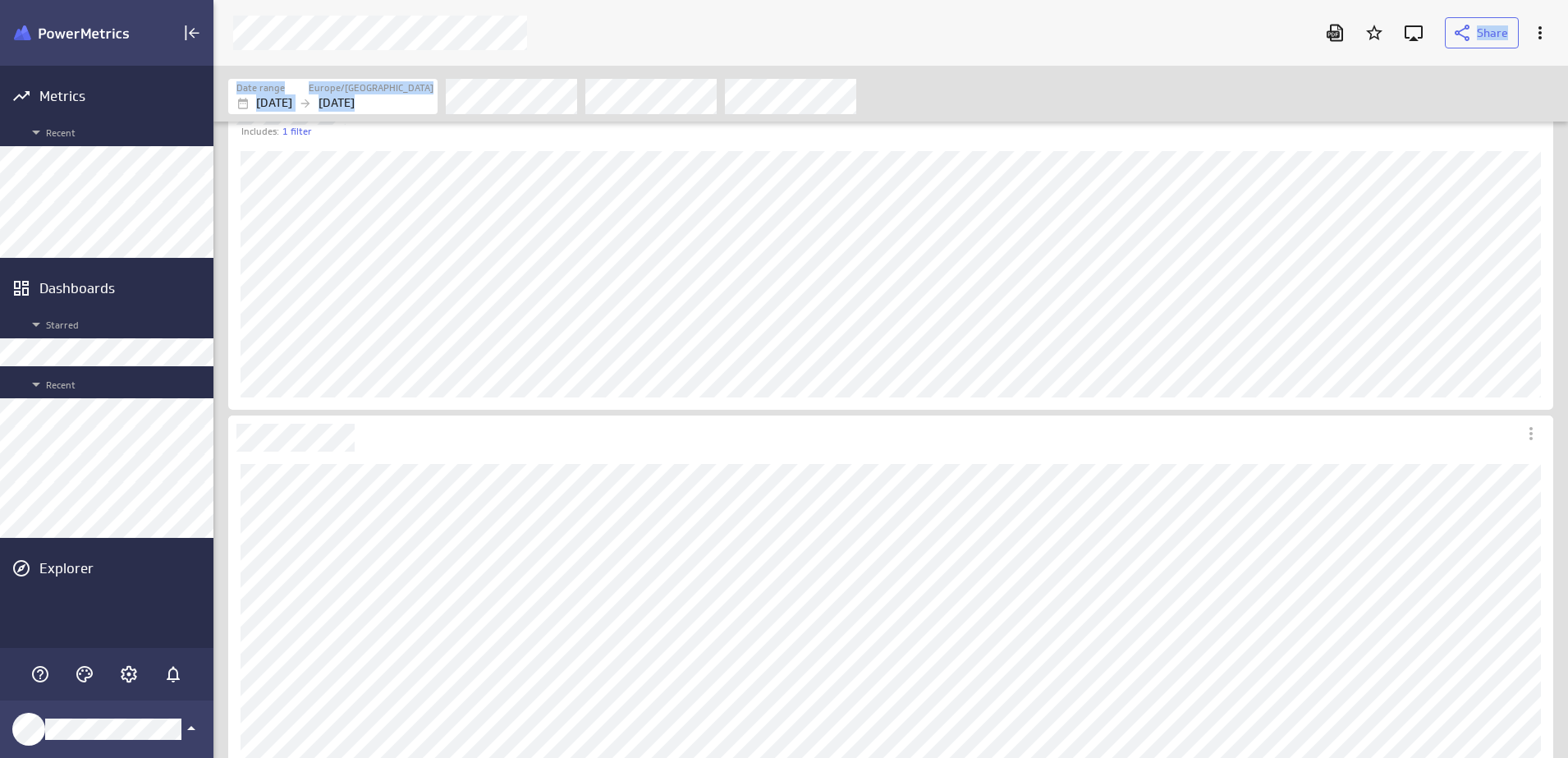
click at [161, 451] on div "Metrics Recent Dashboards Starred Recent Explorer Share Date range [GEOGRAPHIC_…" at bounding box center [784, 379] width 1568 height 758
click at [422, 418] on div "Dashboard Widget" at bounding box center [858, 434] width 1261 height 36
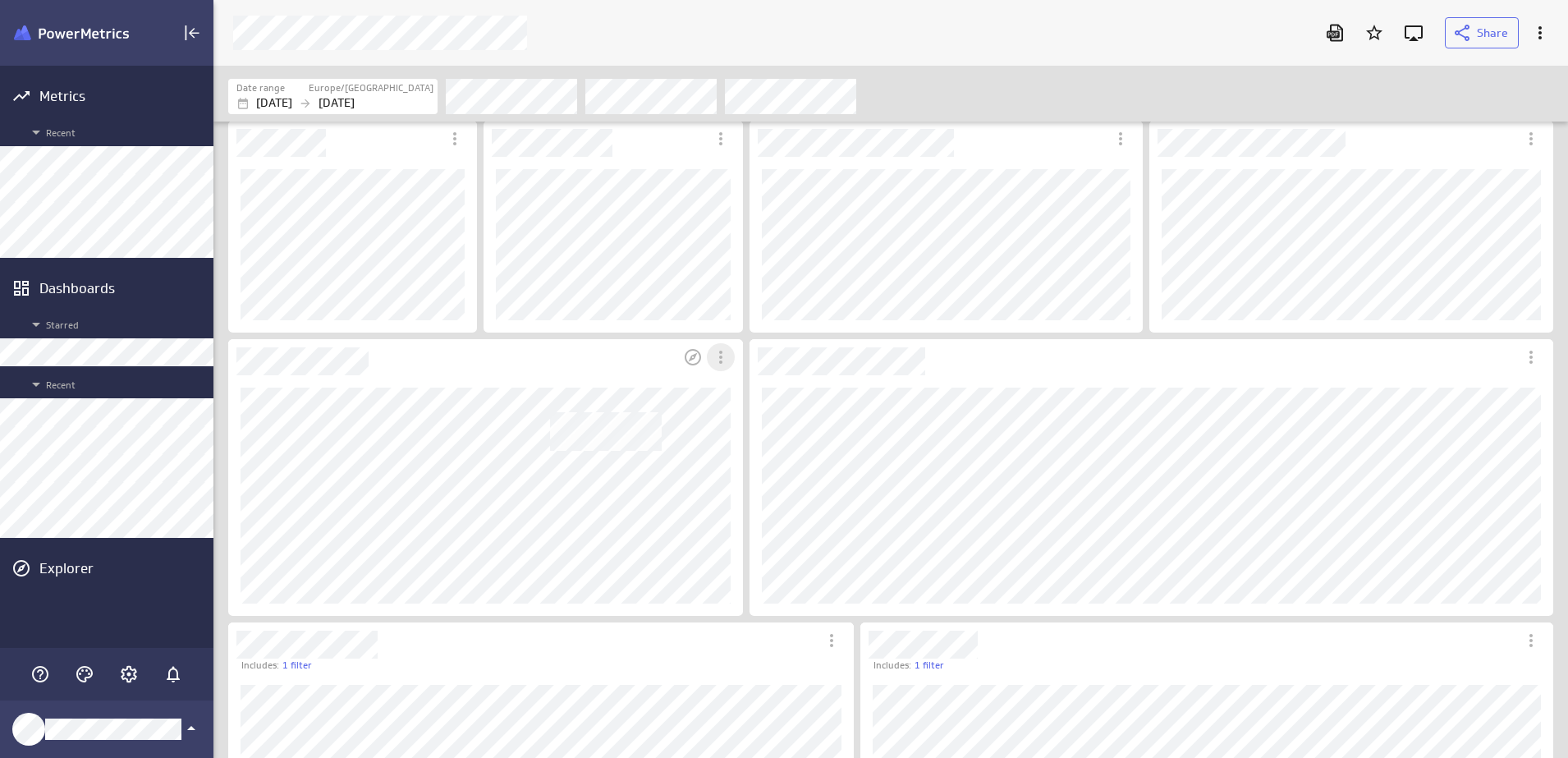
scroll to position [0, 0]
